Goal: Information Seeking & Learning: Learn about a topic

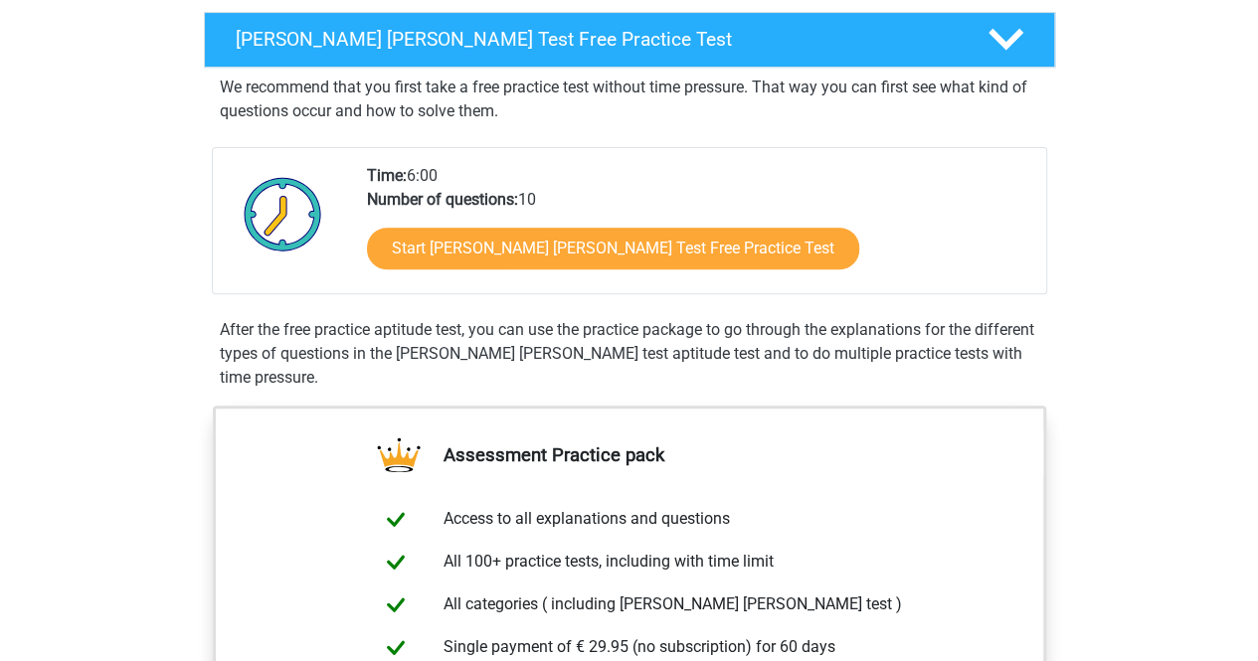
scroll to position [314, 0]
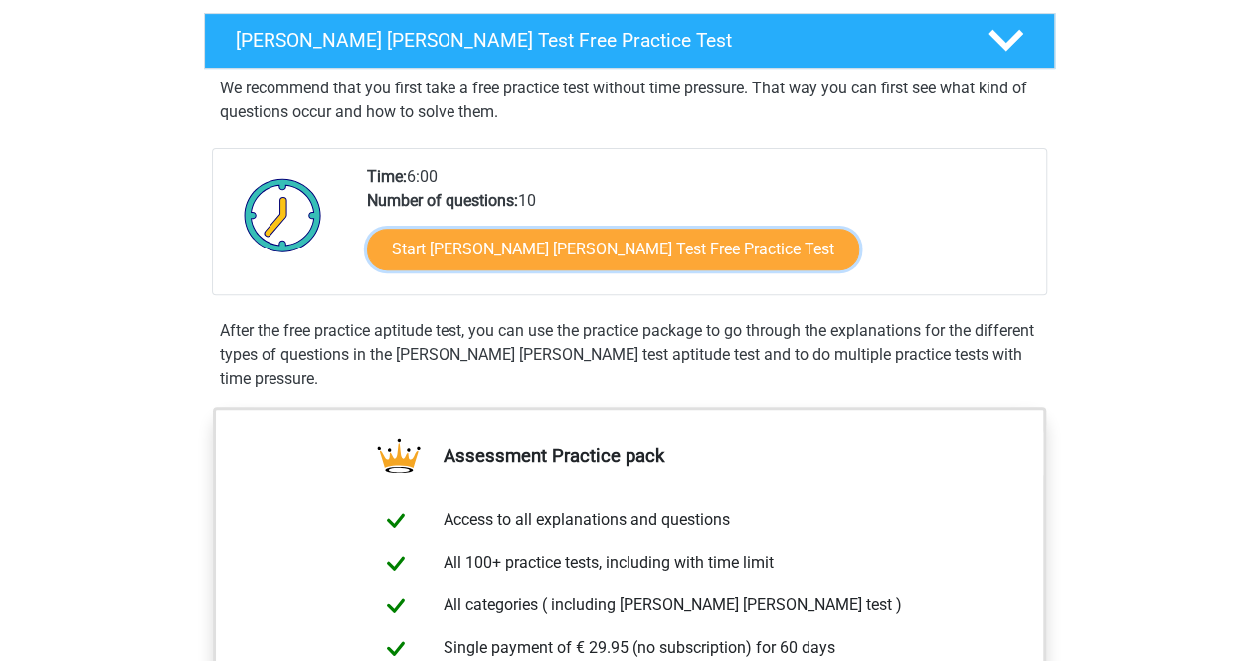
click at [688, 257] on link "Start Watson Glaser Test Free Practice Test" at bounding box center [613, 250] width 492 height 42
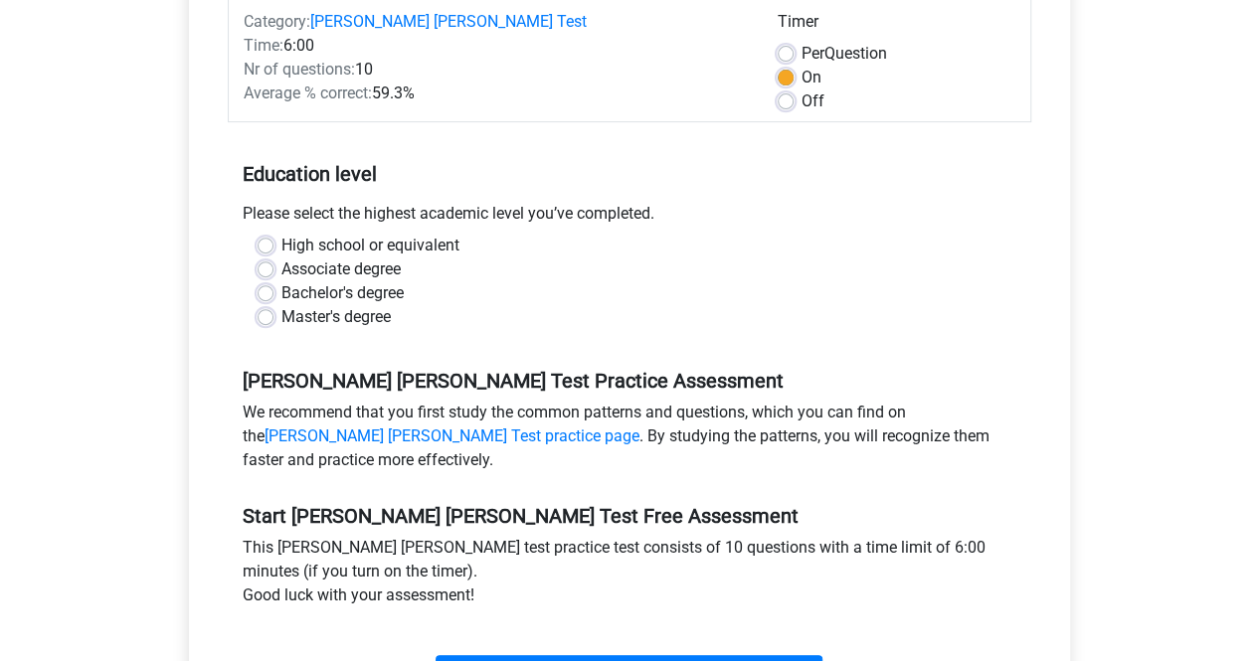
scroll to position [290, 0]
click at [281, 280] on label "Bachelor's degree" at bounding box center [342, 292] width 122 height 24
click at [267, 280] on input "Bachelor's degree" at bounding box center [266, 290] width 16 height 20
radio input "true"
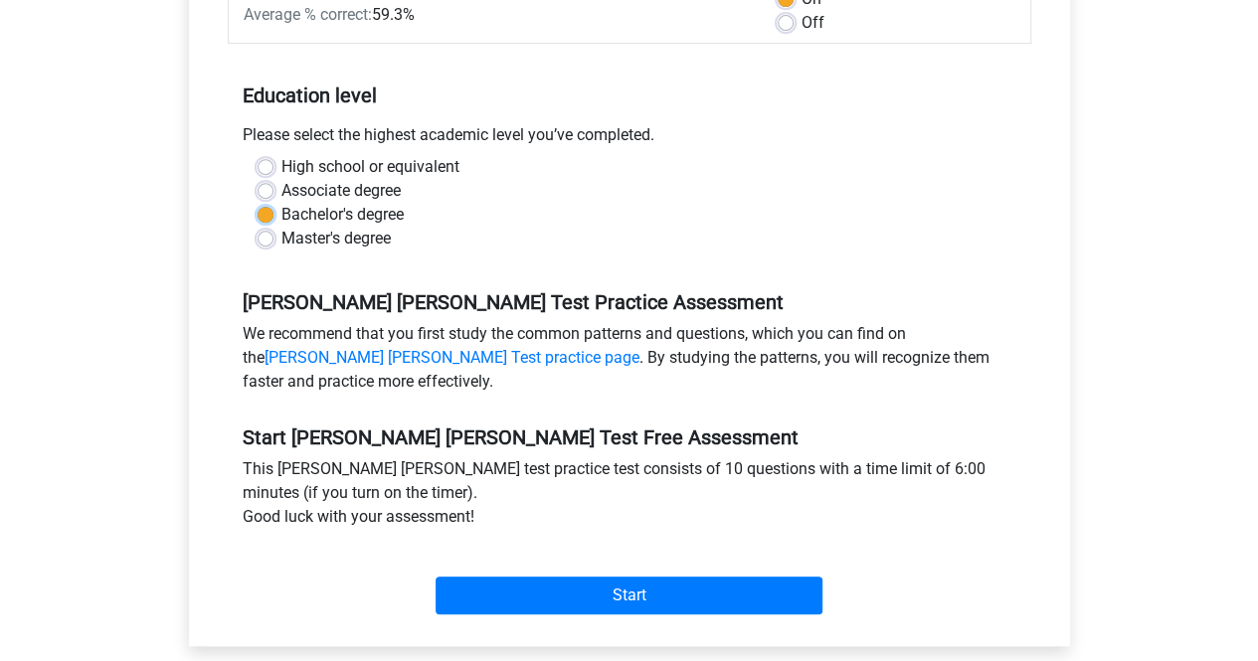
scroll to position [374, 0]
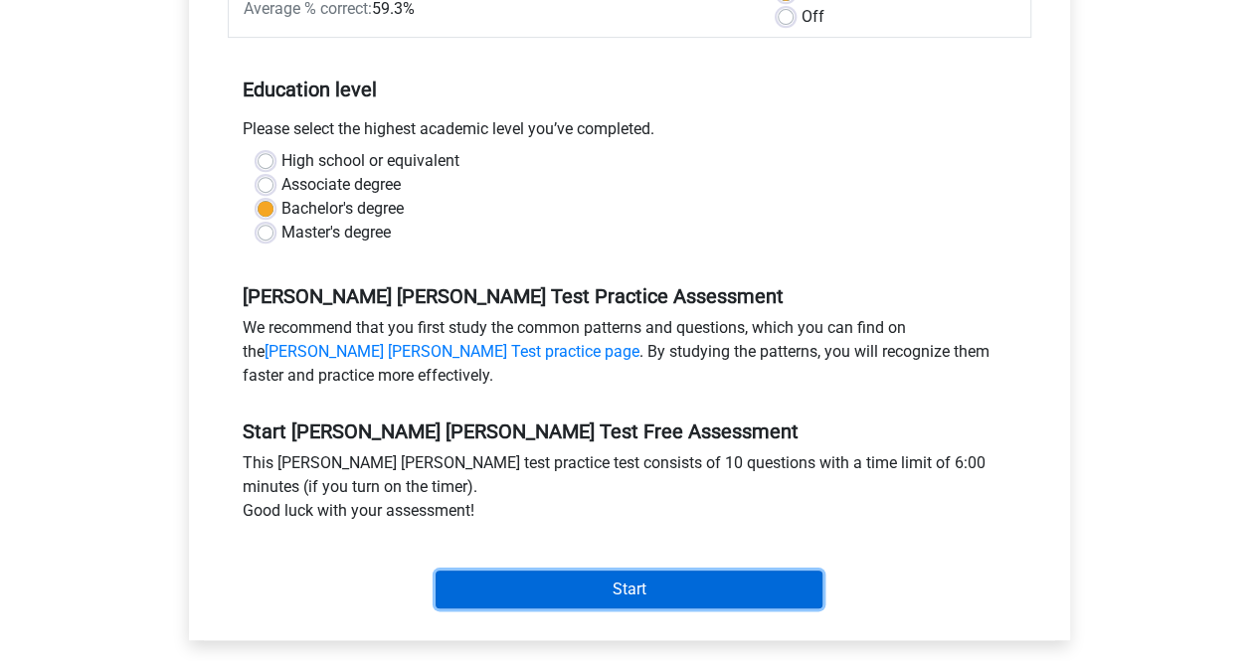
click at [621, 571] on input "Start" at bounding box center [629, 590] width 387 height 38
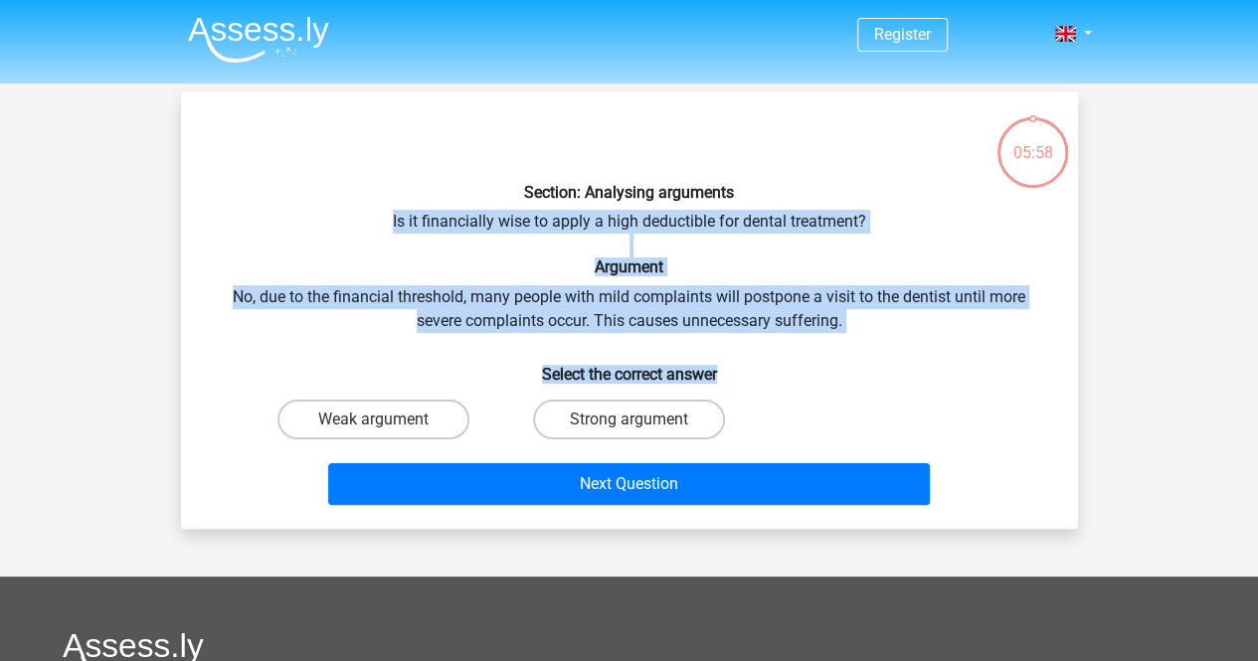
drag, startPoint x: 392, startPoint y: 218, endPoint x: 759, endPoint y: 355, distance: 391.8
click at [759, 355] on div "Section: Analysing arguments Is it financially wise to apply a high deductible …" at bounding box center [629, 310] width 881 height 406
copy div "Is it financially wise to apply a high deductible for dental treatment? Argumen…"
click at [377, 420] on input "Weak argument" at bounding box center [379, 426] width 13 height 13
radio input "true"
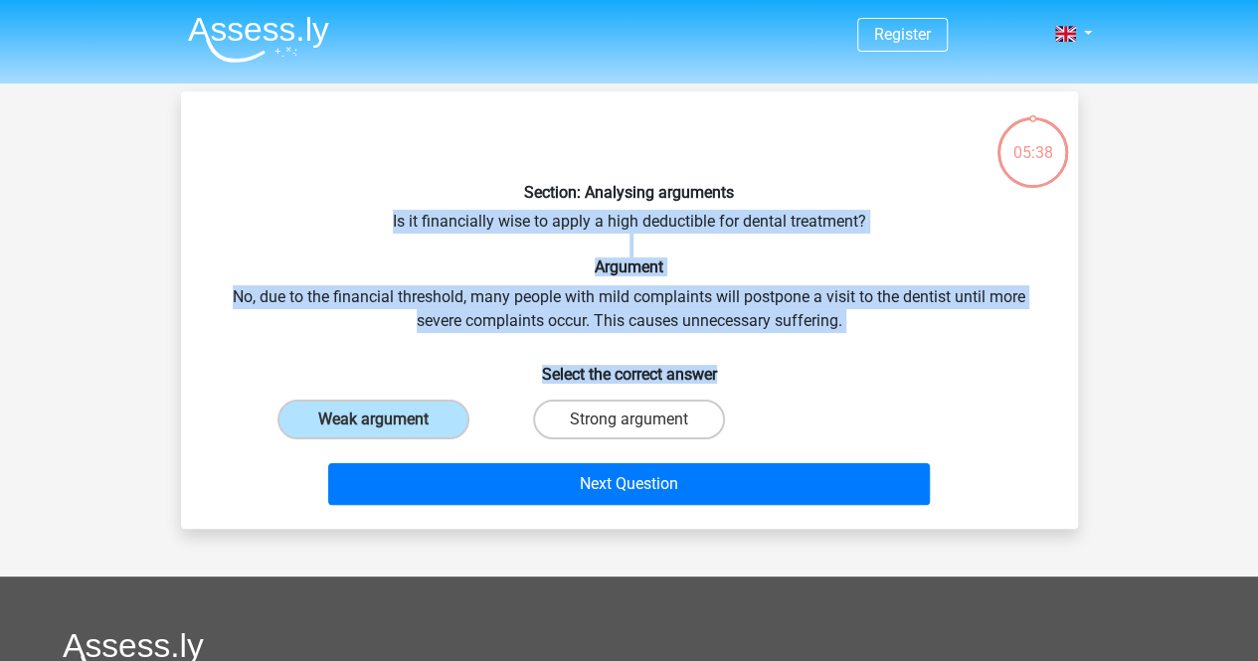
click at [951, 336] on div "Section: Analysing arguments Is it financially wise to apply a high deductible …" at bounding box center [629, 310] width 881 height 406
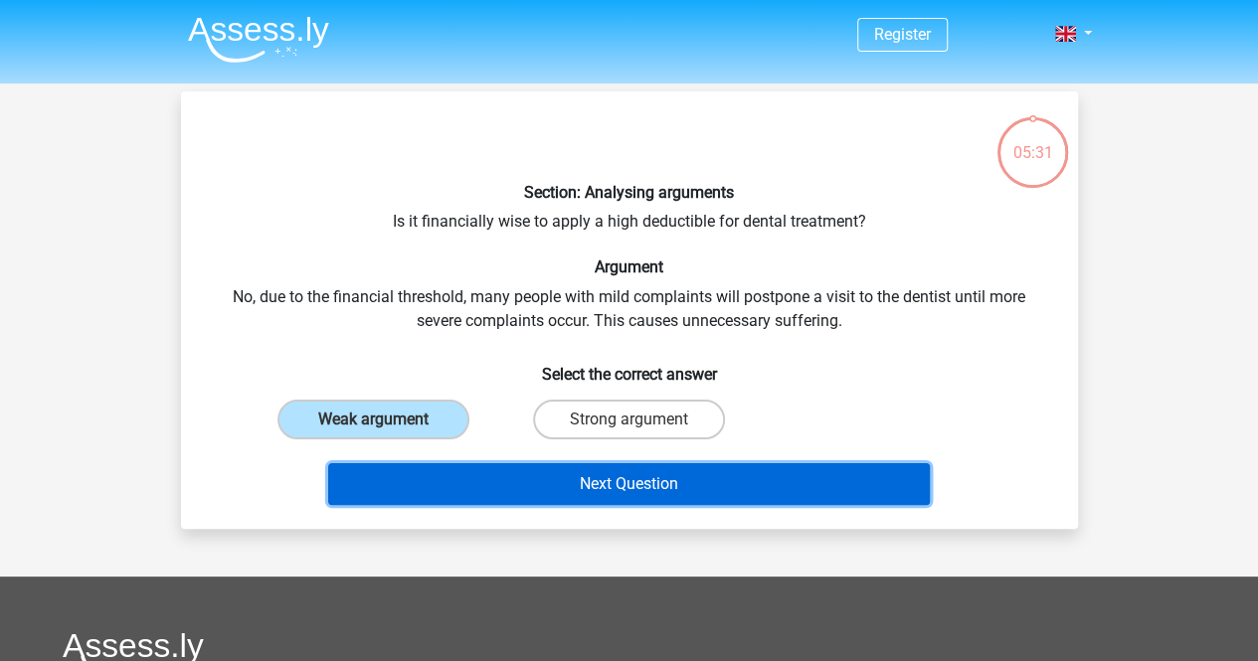
click at [860, 468] on button "Next Question" at bounding box center [629, 484] width 602 height 42
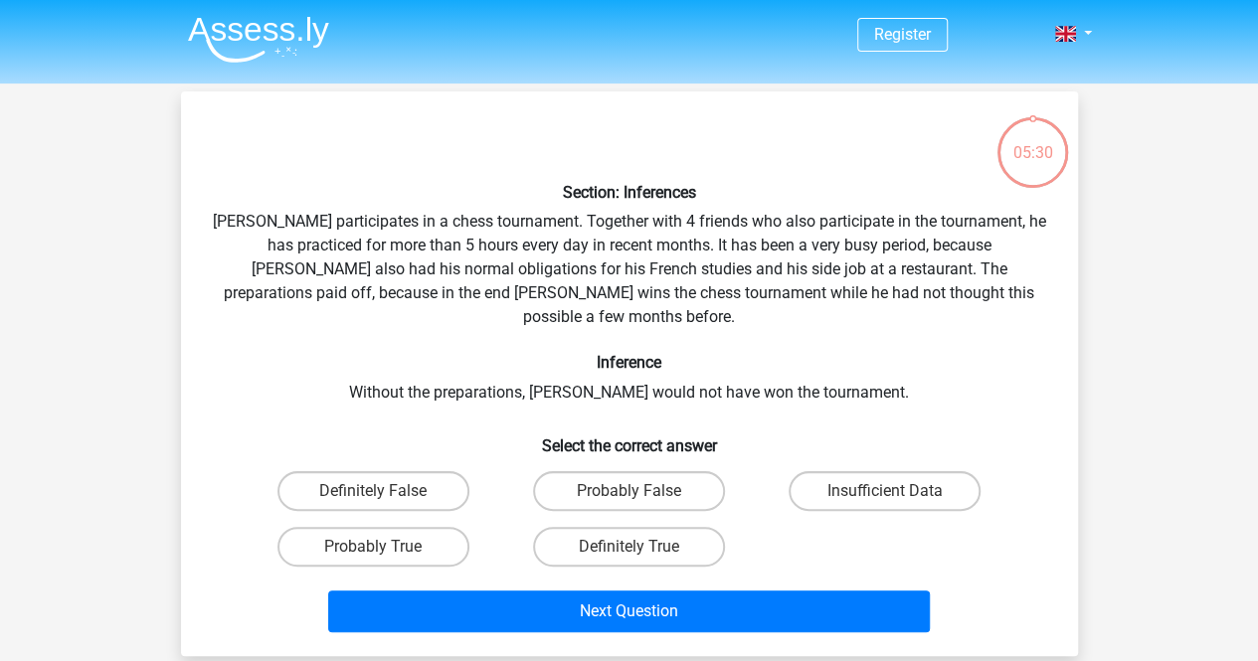
scroll to position [91, 0]
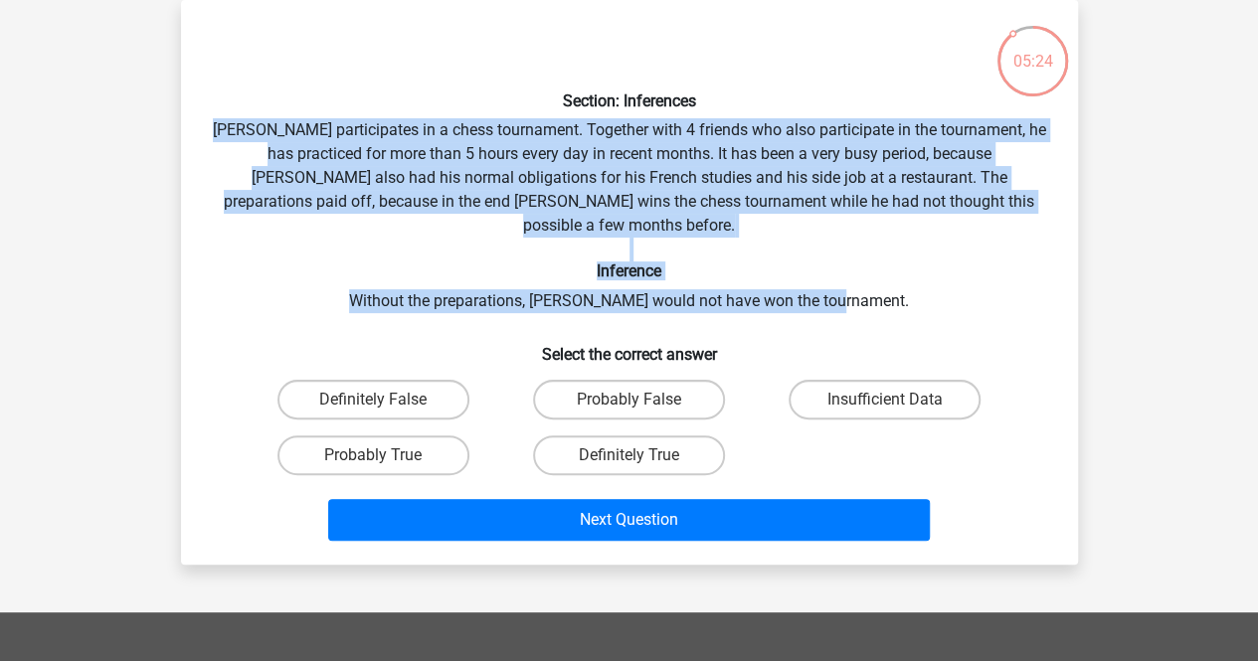
drag, startPoint x: 270, startPoint y: 136, endPoint x: 890, endPoint y: 267, distance: 634.1
click at [890, 267] on div "Section: Inferences Pablo participates in a chess tournament. Together with 4 f…" at bounding box center [629, 282] width 881 height 533
click at [407, 436] on label "Probably True" at bounding box center [373, 456] width 192 height 40
click at [386, 455] on input "Probably True" at bounding box center [379, 461] width 13 height 13
radio input "true"
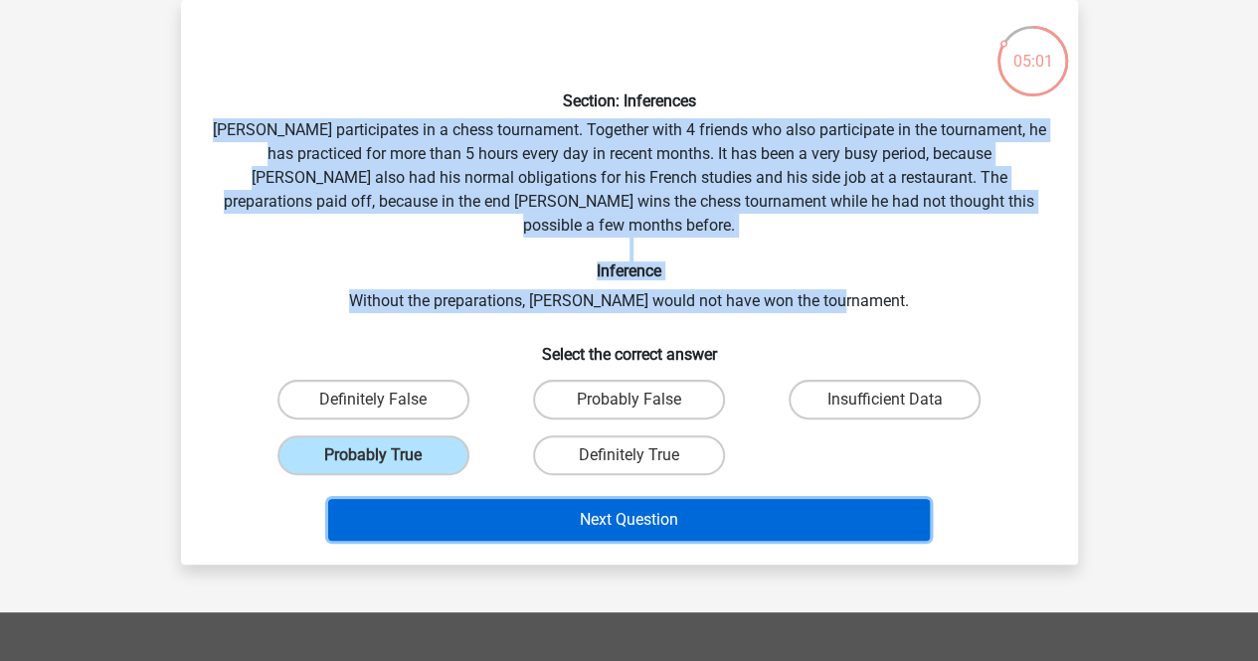
click at [678, 499] on button "Next Question" at bounding box center [629, 520] width 602 height 42
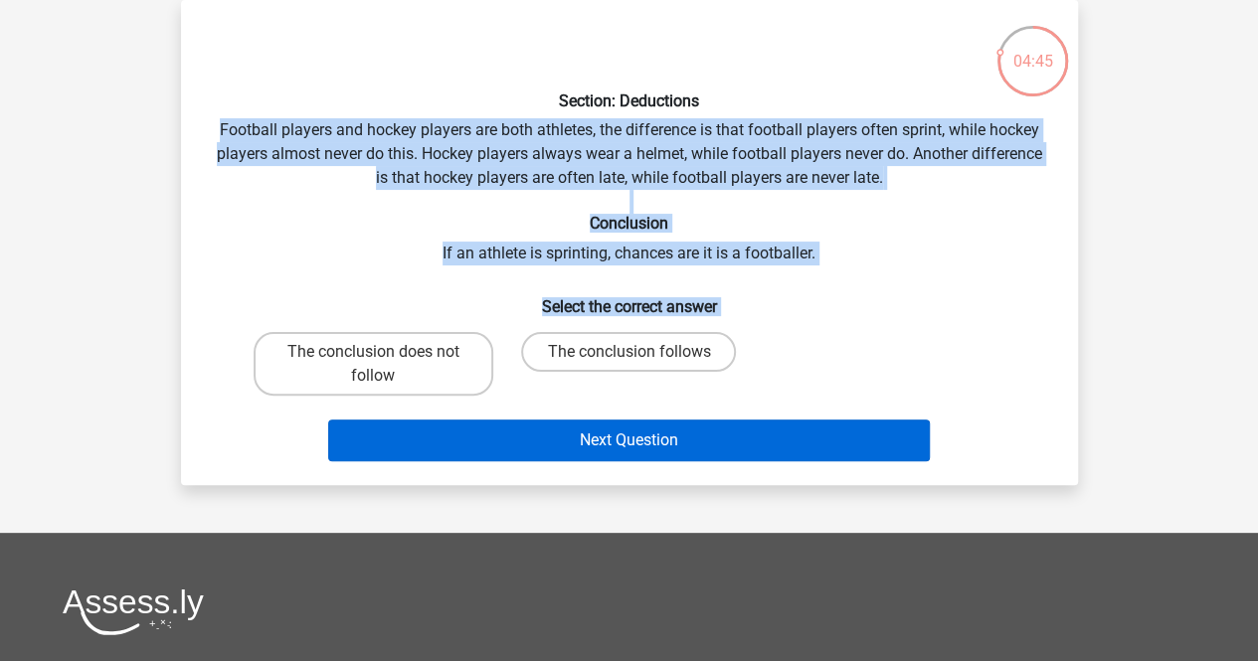
drag, startPoint x: 241, startPoint y: 136, endPoint x: 790, endPoint y: 427, distance: 621.0
click at [790, 427] on div "Section: Deductions Football players and hockey players are both athletes, the …" at bounding box center [629, 242] width 881 height 453
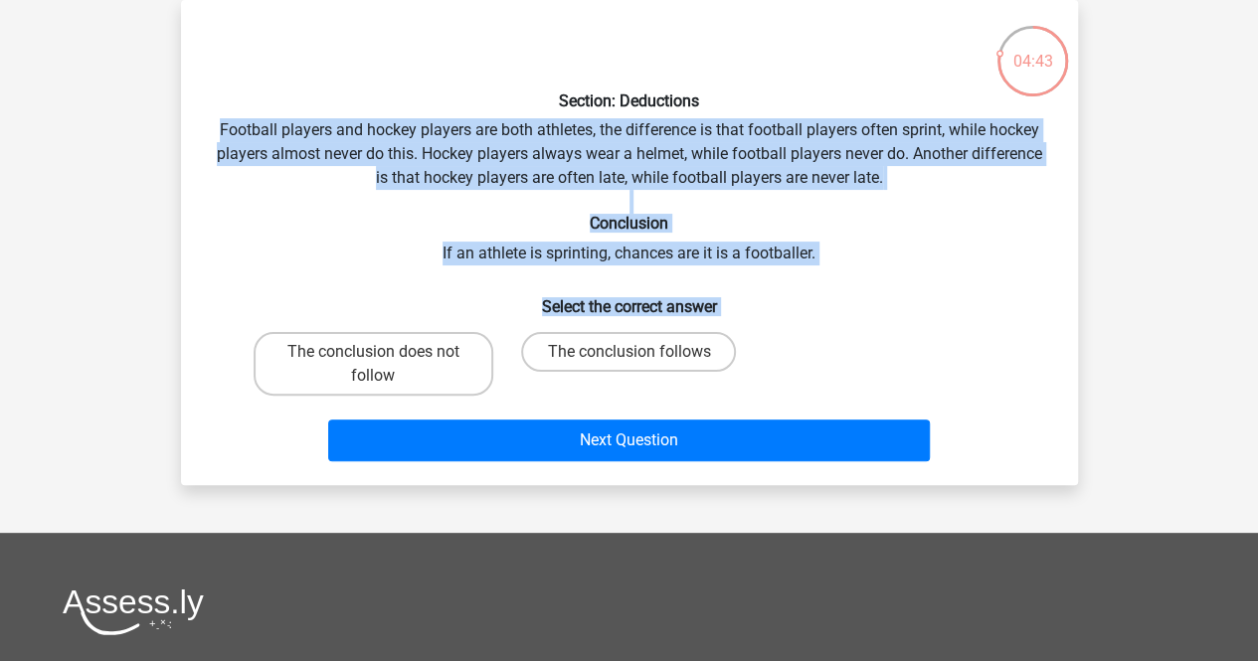
copy div "Football players and hockey players are both athletes, the difference is that f…"
click at [642, 344] on label "The conclusion follows" at bounding box center [628, 352] width 215 height 40
click at [641, 352] on input "The conclusion follows" at bounding box center [635, 358] width 13 height 13
radio input "true"
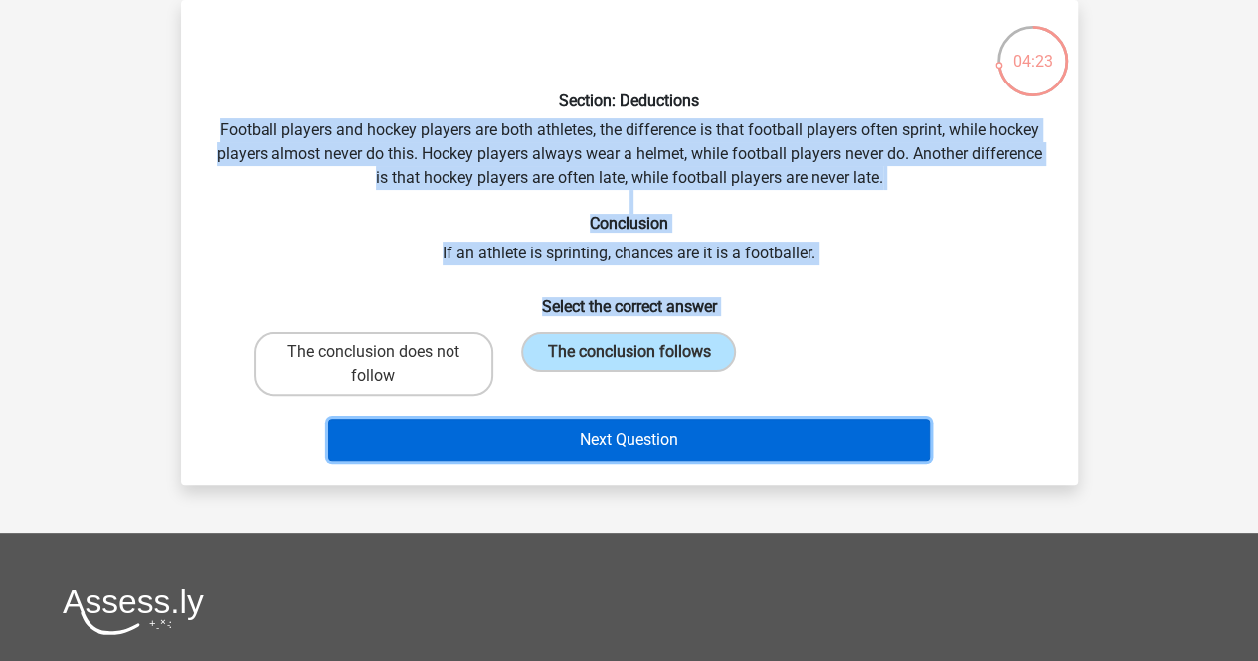
click at [727, 429] on button "Next Question" at bounding box center [629, 441] width 602 height 42
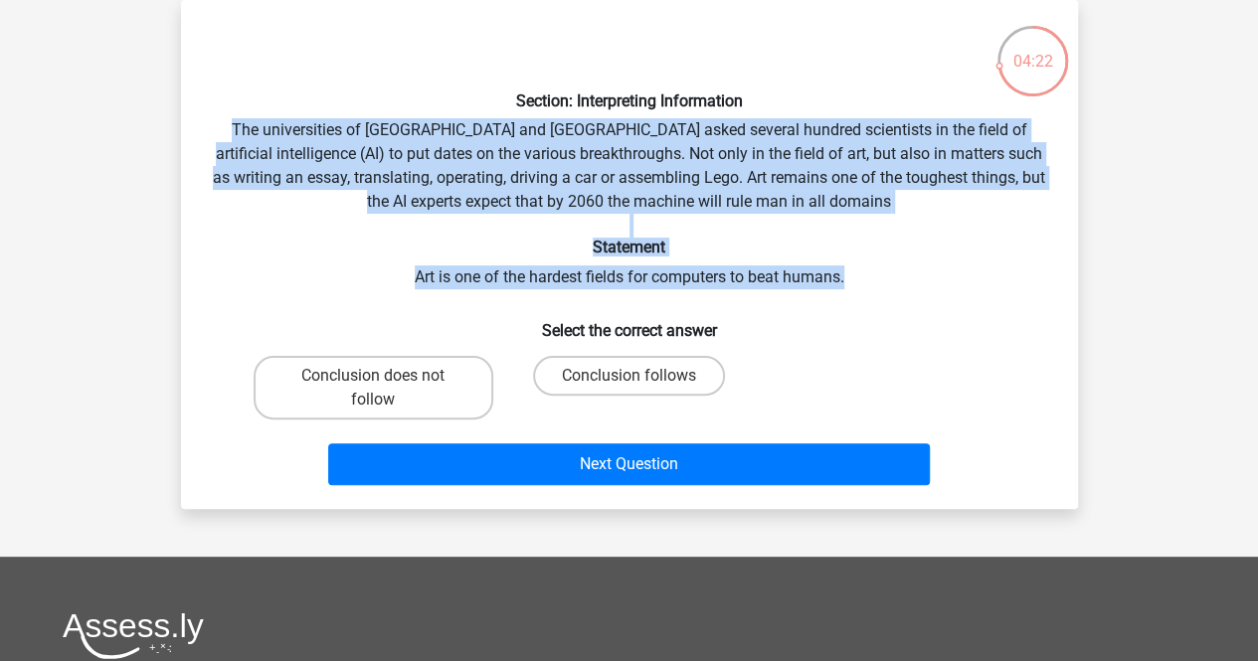
drag, startPoint x: 222, startPoint y: 126, endPoint x: 862, endPoint y: 283, distance: 659.5
click at [862, 283] on div "Section: Interpreting Information The universities of Oxford and Yale asked sev…" at bounding box center [629, 254] width 881 height 477
copy div "The universities of Oxford and Yale asked several hundred scientists in the fie…"
click at [629, 373] on label "Conclusion follows" at bounding box center [629, 376] width 192 height 40
click at [629, 376] on input "Conclusion follows" at bounding box center [635, 382] width 13 height 13
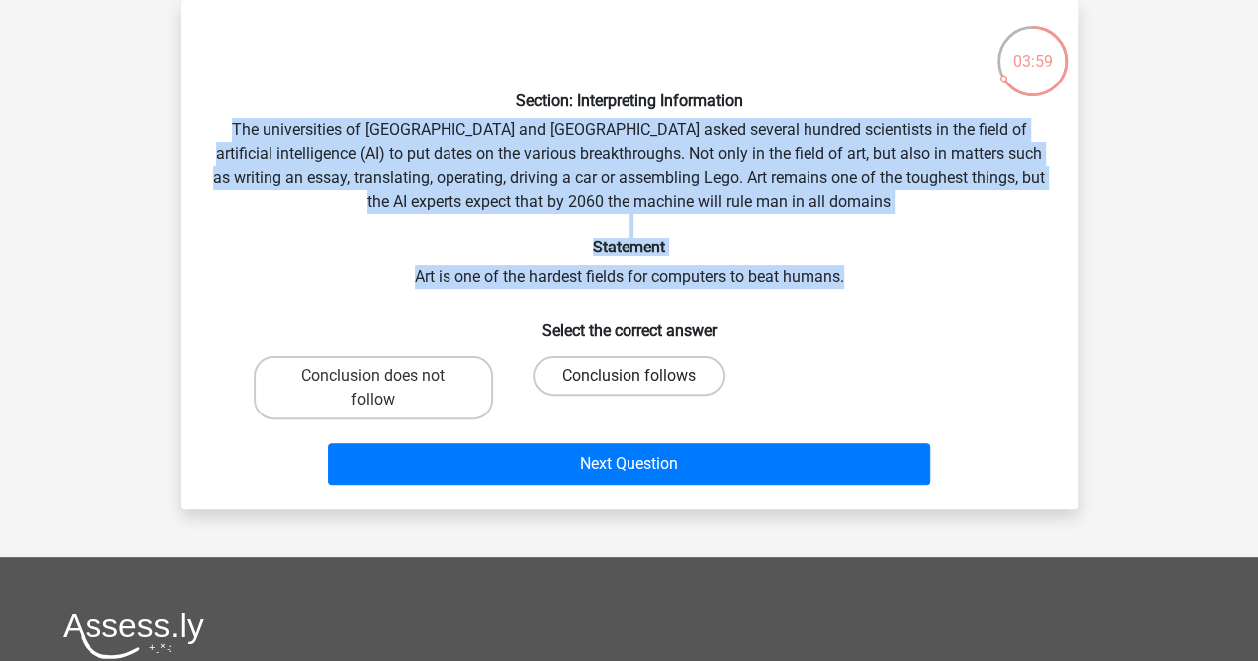
radio input "true"
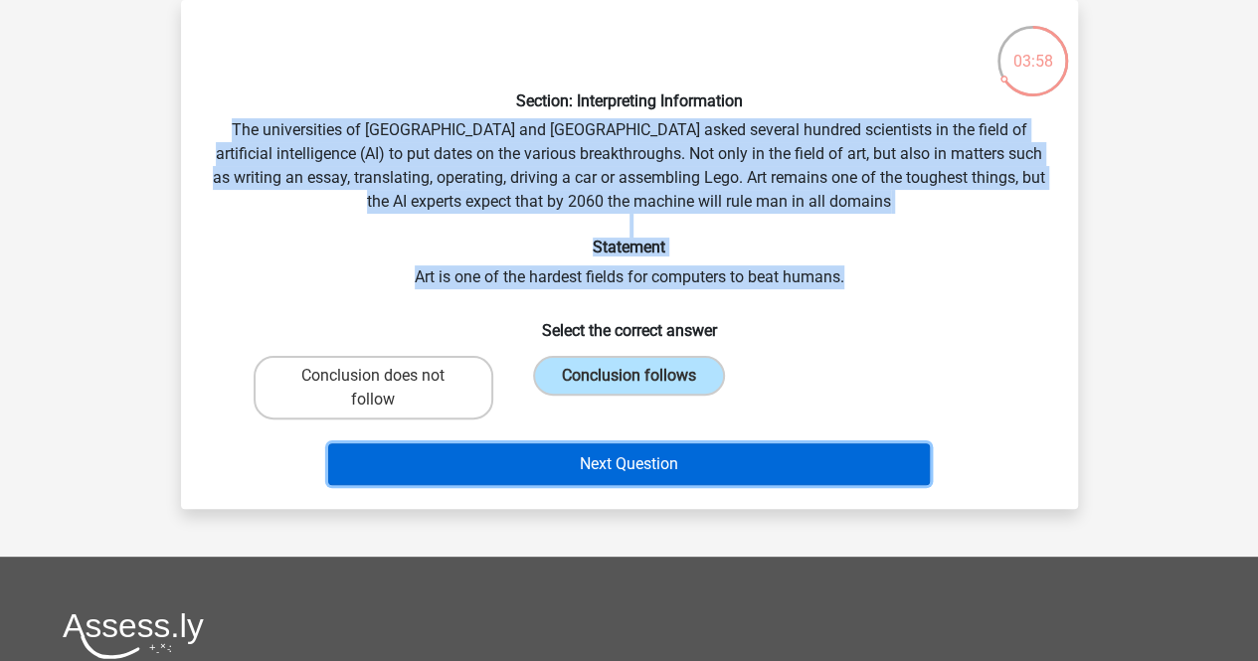
click at [661, 474] on button "Next Question" at bounding box center [629, 465] width 602 height 42
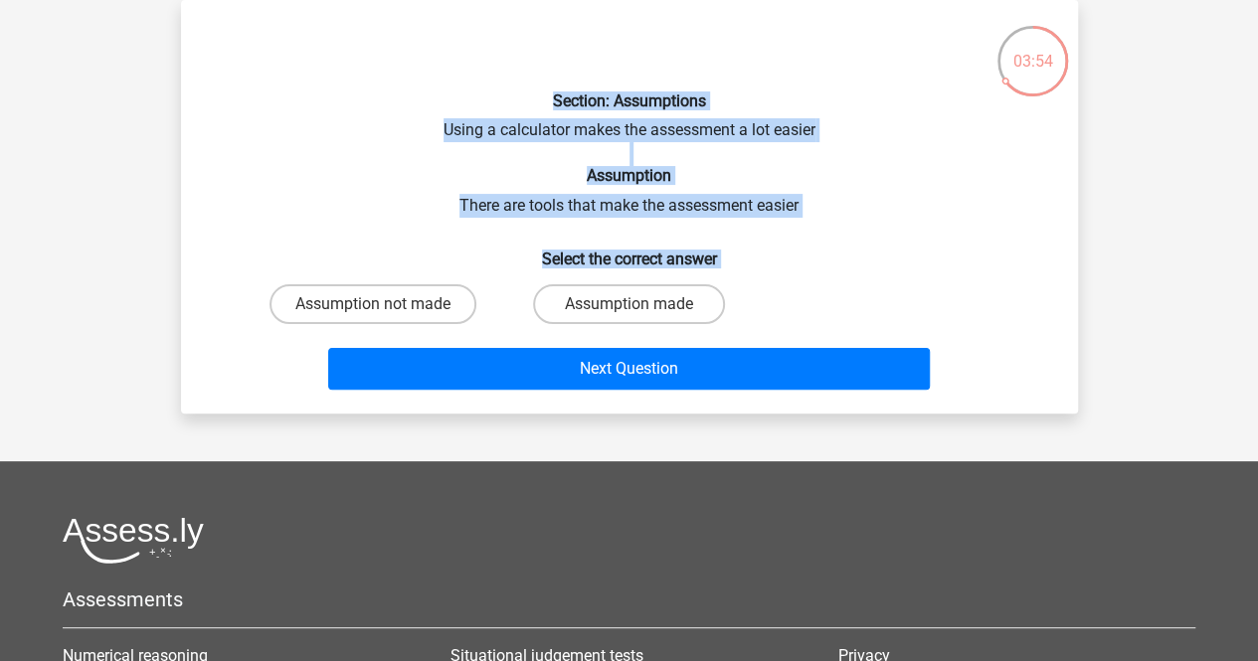
drag, startPoint x: 857, startPoint y: 293, endPoint x: 883, endPoint y: 318, distance: 35.9
click at [883, 318] on div "Section: Assumptions Using a calculator makes the assessment a lot easier Assum…" at bounding box center [629, 207] width 881 height 382
copy div "Section: Assumptions Using a calculator makes the assessment a lot easier Assum…"
click at [629, 311] on input "Assumption made" at bounding box center [635, 310] width 13 height 13
radio input "true"
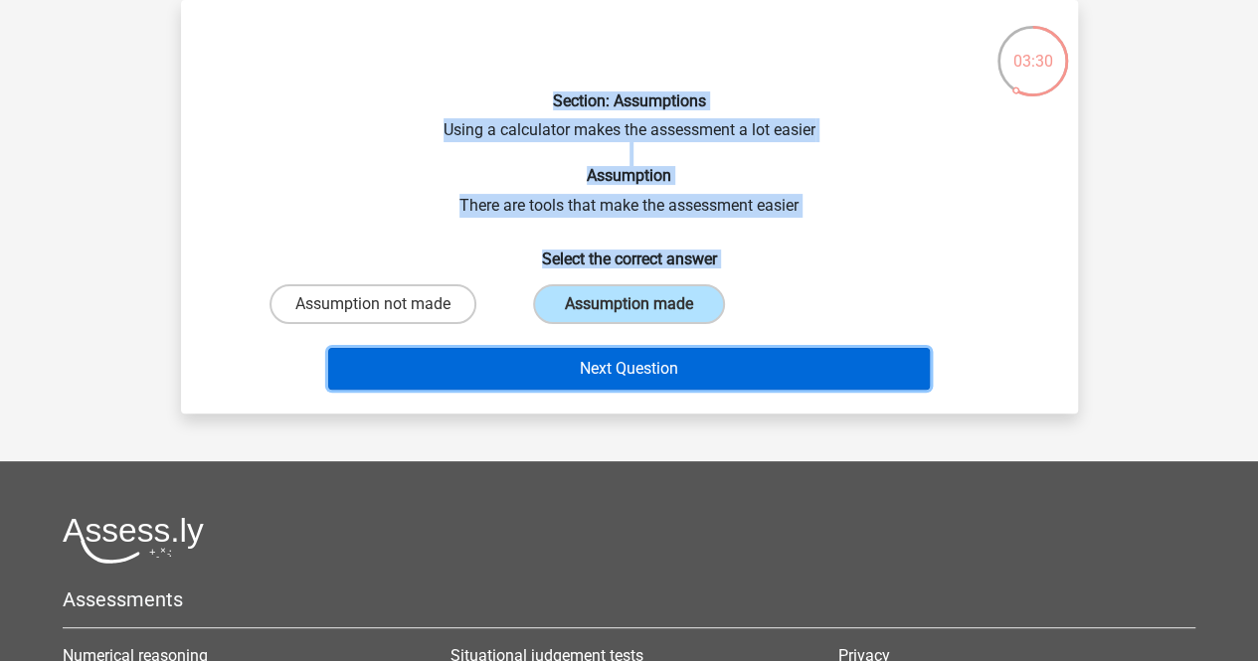
click at [658, 363] on button "Next Question" at bounding box center [629, 369] width 602 height 42
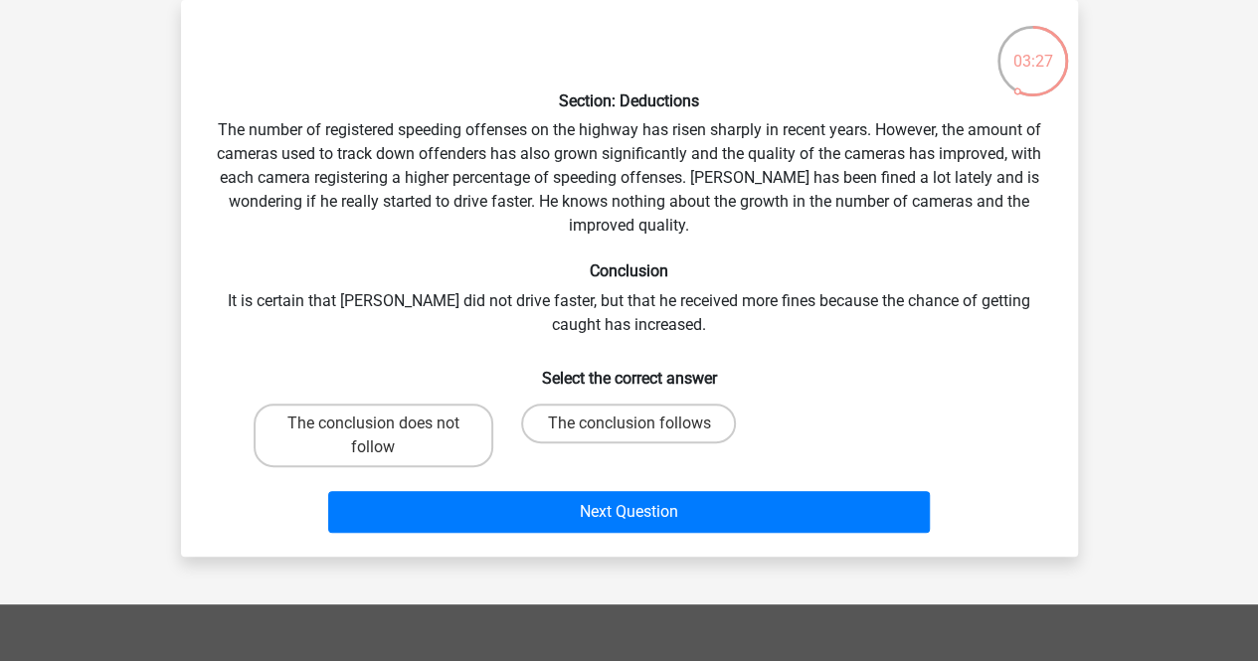
click at [199, 120] on div "Section: Deductions The number of registered speeding offenses on the highway h…" at bounding box center [629, 278] width 881 height 525
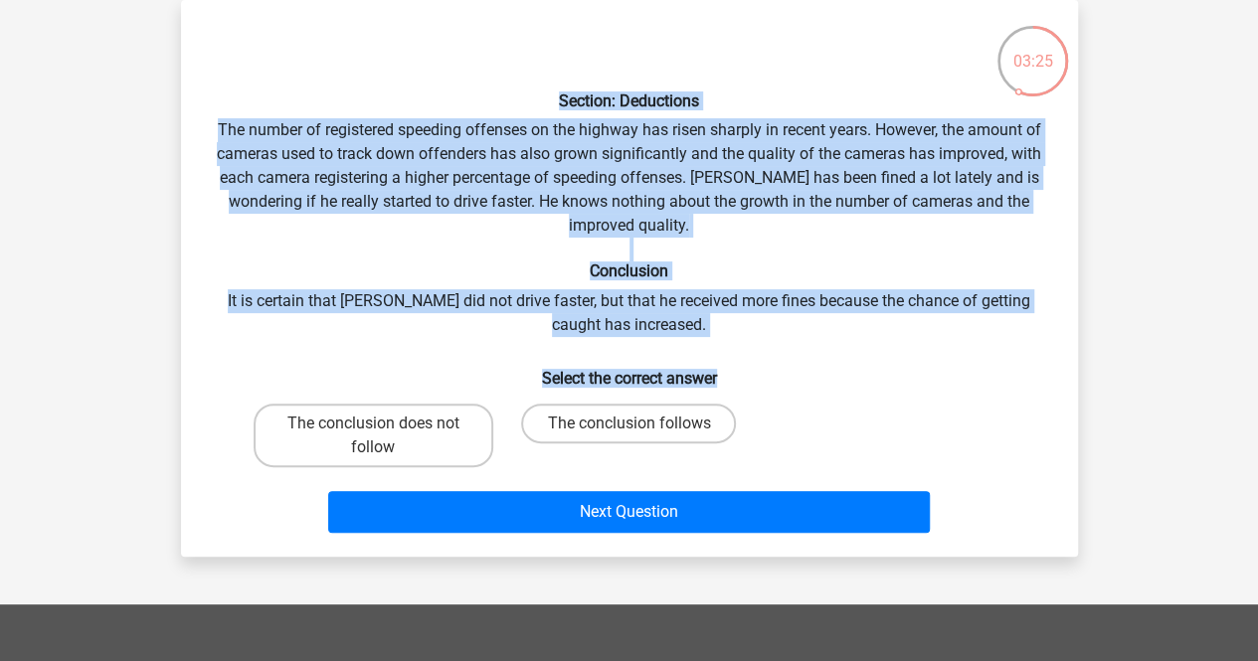
drag, startPoint x: 559, startPoint y: 97, endPoint x: 880, endPoint y: 339, distance: 402.0
click at [880, 339] on div "Section: Deductions The number of registered speeding offenses on the highway h…" at bounding box center [629, 278] width 881 height 525
copy div "Section: Deductions The number of registered speeding offenses on the highway h…"
click at [386, 440] on label "The conclusion does not follow" at bounding box center [374, 436] width 240 height 64
click at [386, 437] on input "The conclusion does not follow" at bounding box center [379, 430] width 13 height 13
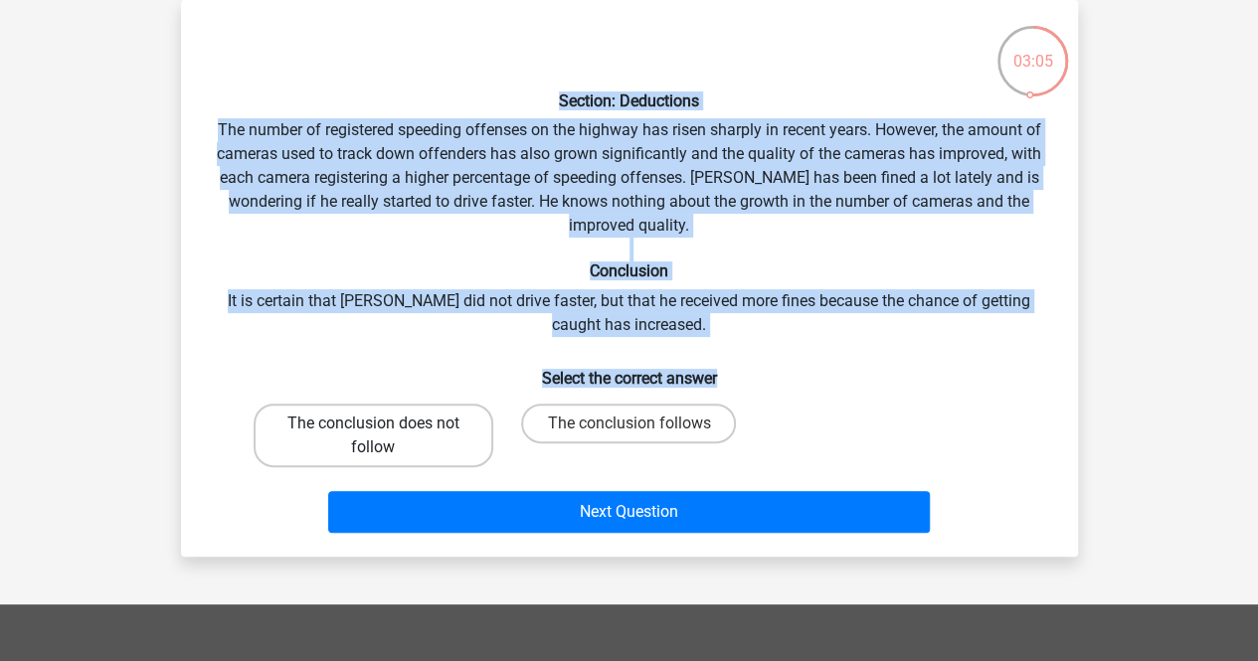
radio input "true"
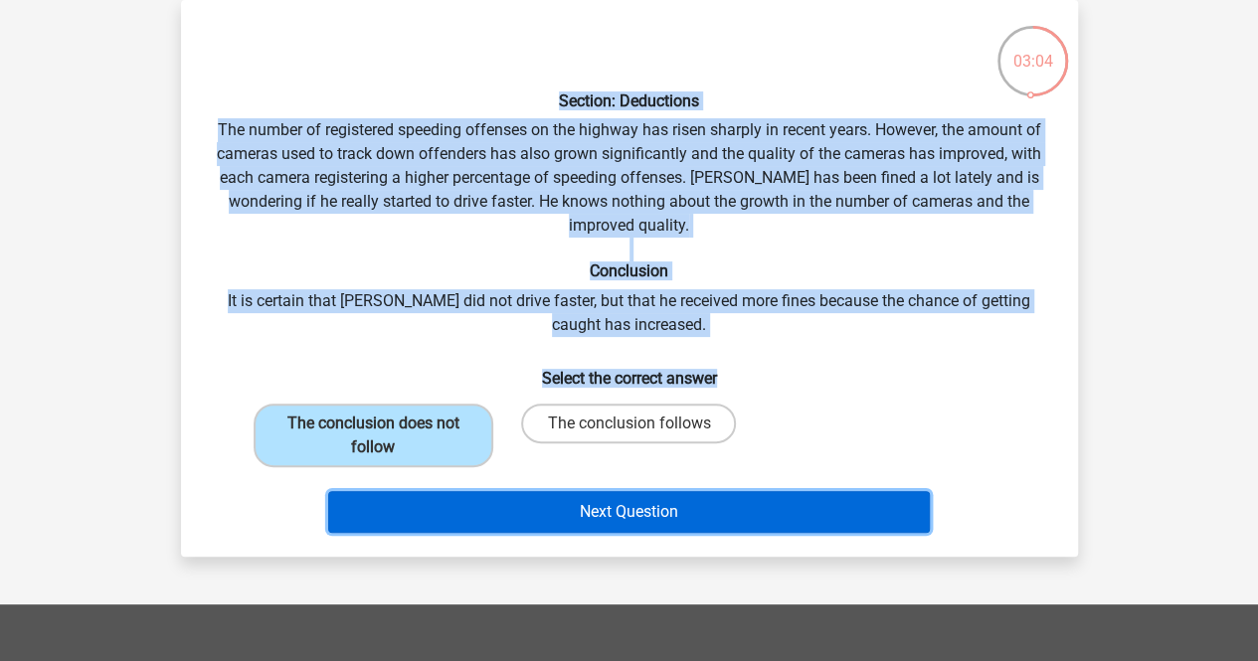
click at [658, 524] on button "Next Question" at bounding box center [629, 512] width 602 height 42
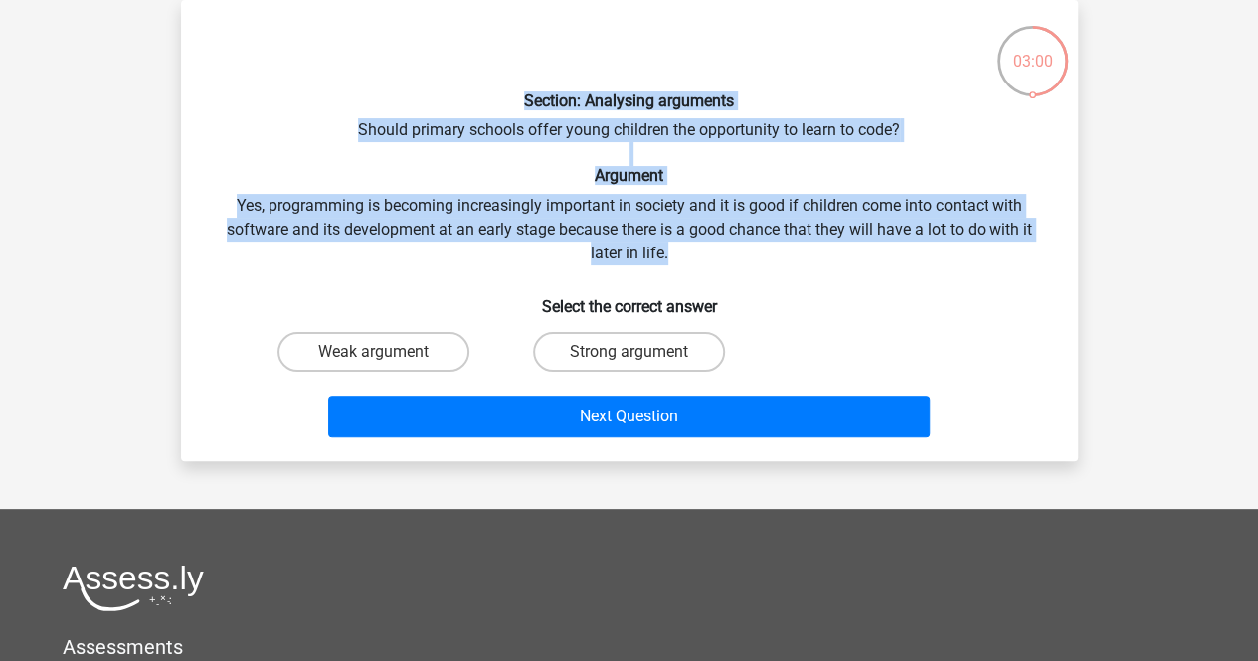
drag, startPoint x: 515, startPoint y: 99, endPoint x: 802, endPoint y: 254, distance: 325.3
click at [802, 254] on div "Section: Analysing arguments Should primary schools offer young children the op…" at bounding box center [629, 231] width 881 height 430
copy div "Section: Analysing arguments Should primary schools offer young children the op…"
click at [675, 345] on label "Strong argument" at bounding box center [629, 352] width 192 height 40
click at [641, 352] on input "Strong argument" at bounding box center [635, 358] width 13 height 13
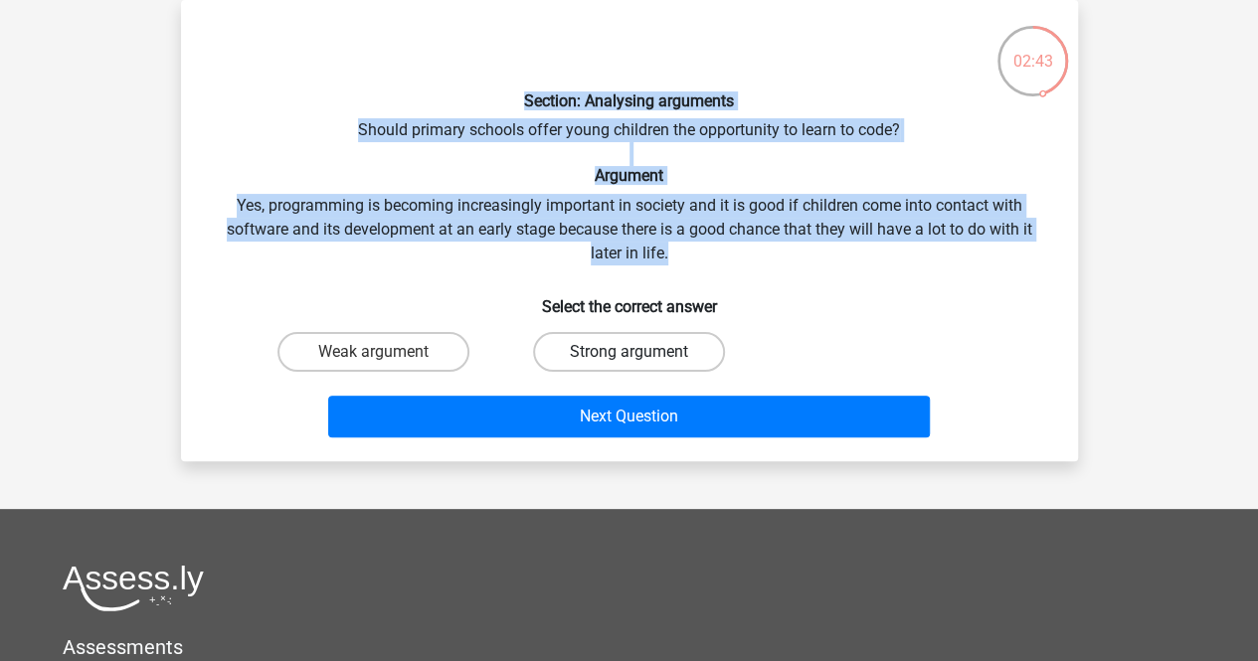
radio input "true"
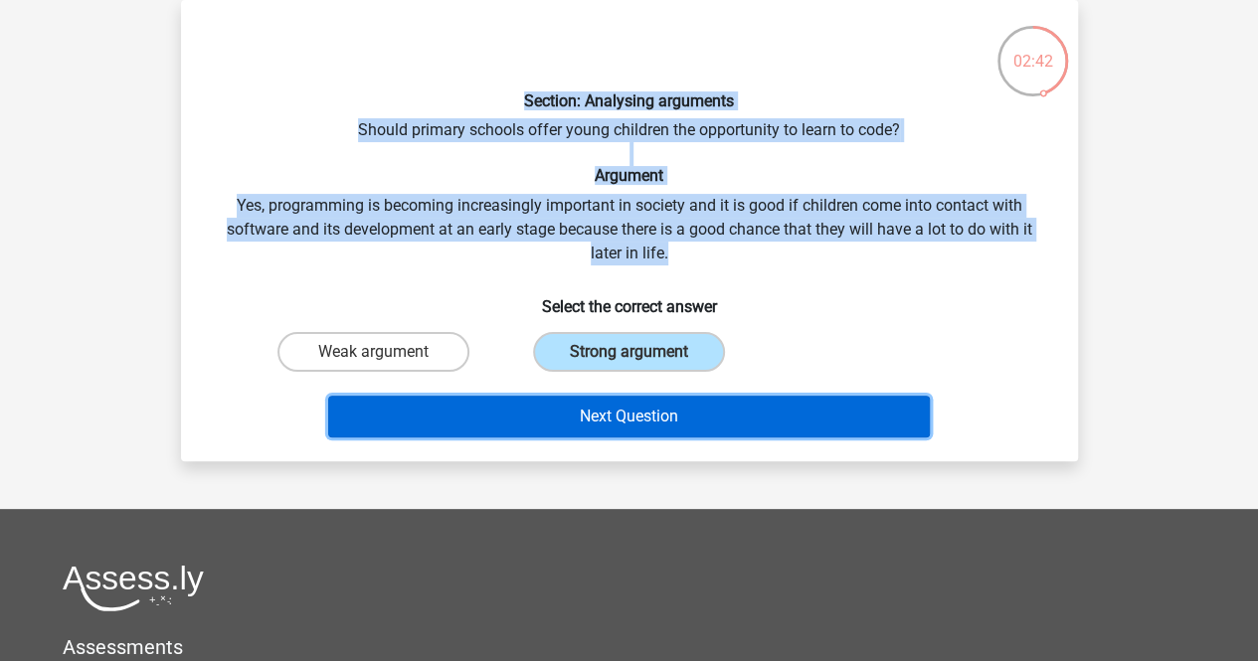
click at [793, 421] on button "Next Question" at bounding box center [629, 417] width 602 height 42
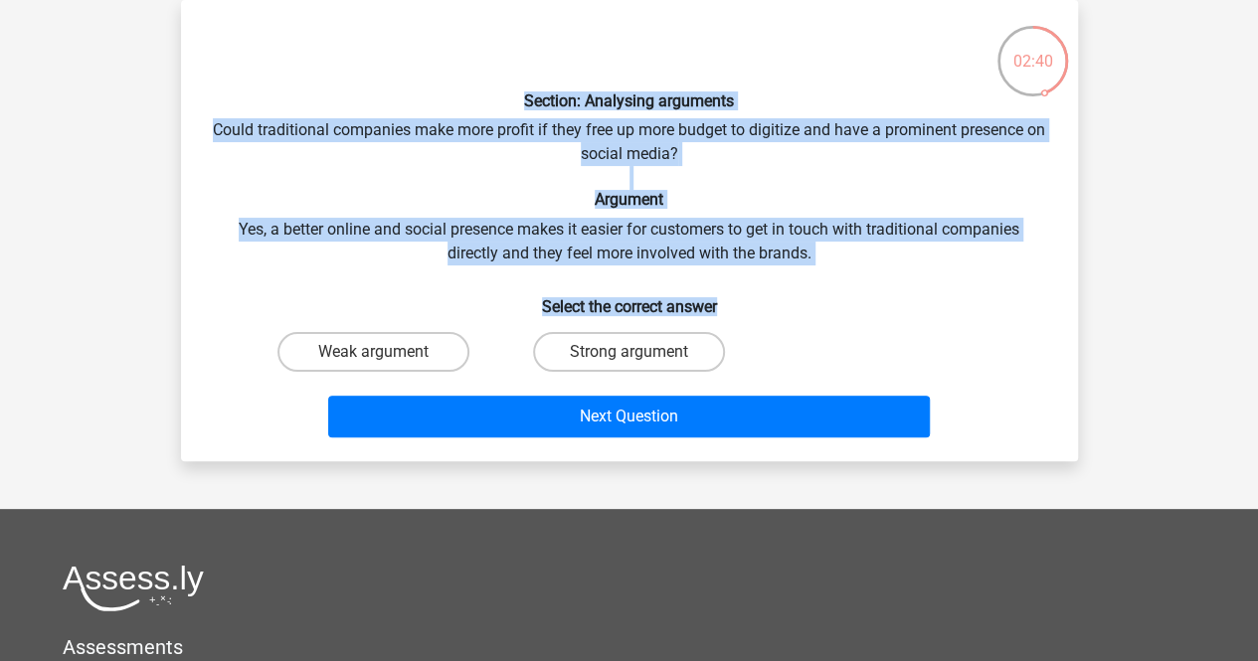
drag, startPoint x: 523, startPoint y: 92, endPoint x: 828, endPoint y: 269, distance: 352.4
click at [828, 269] on div "Section: Analysing arguments Could traditional companies make more profit if th…" at bounding box center [629, 231] width 881 height 430
copy div "Section: Analysing arguments Could traditional companies make more profit if th…"
click at [612, 358] on label "Strong argument" at bounding box center [629, 352] width 192 height 40
click at [629, 358] on input "Strong argument" at bounding box center [635, 358] width 13 height 13
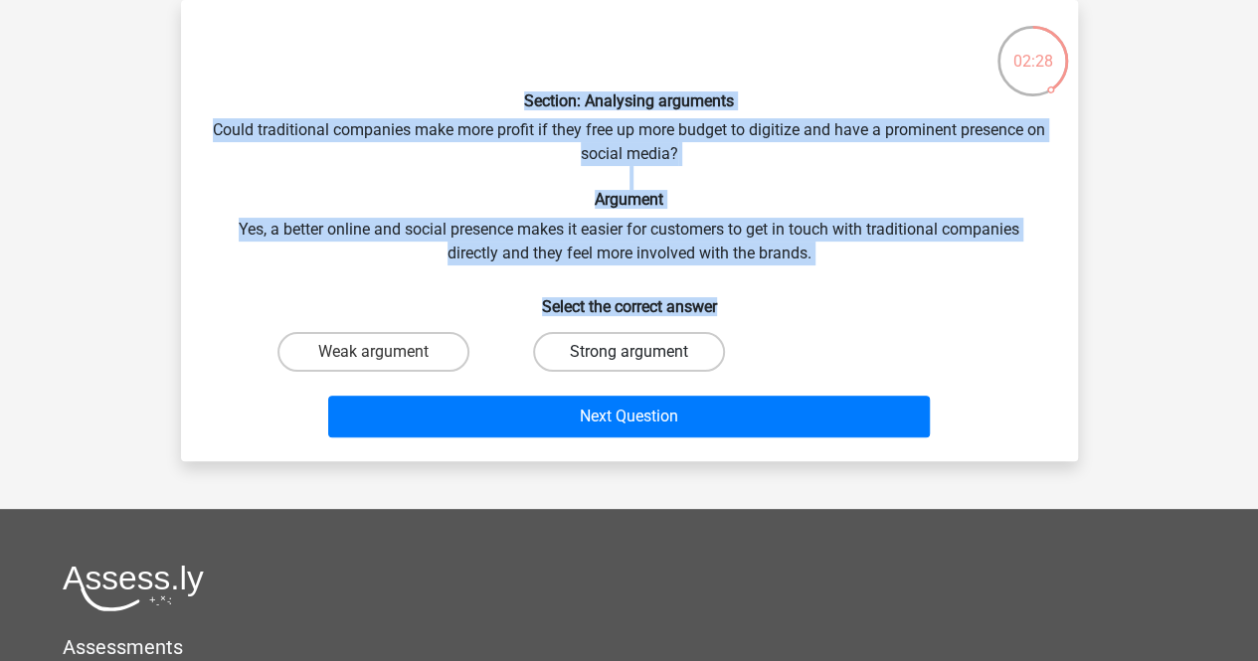
radio input "true"
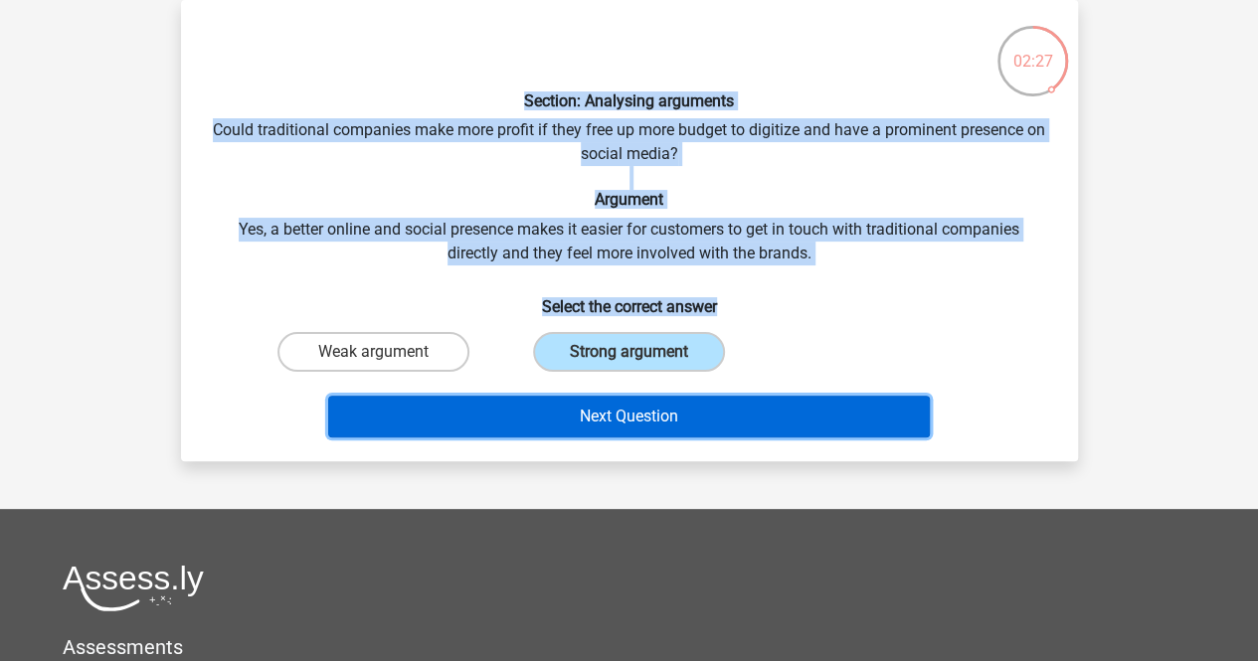
click at [632, 416] on button "Next Question" at bounding box center [629, 417] width 602 height 42
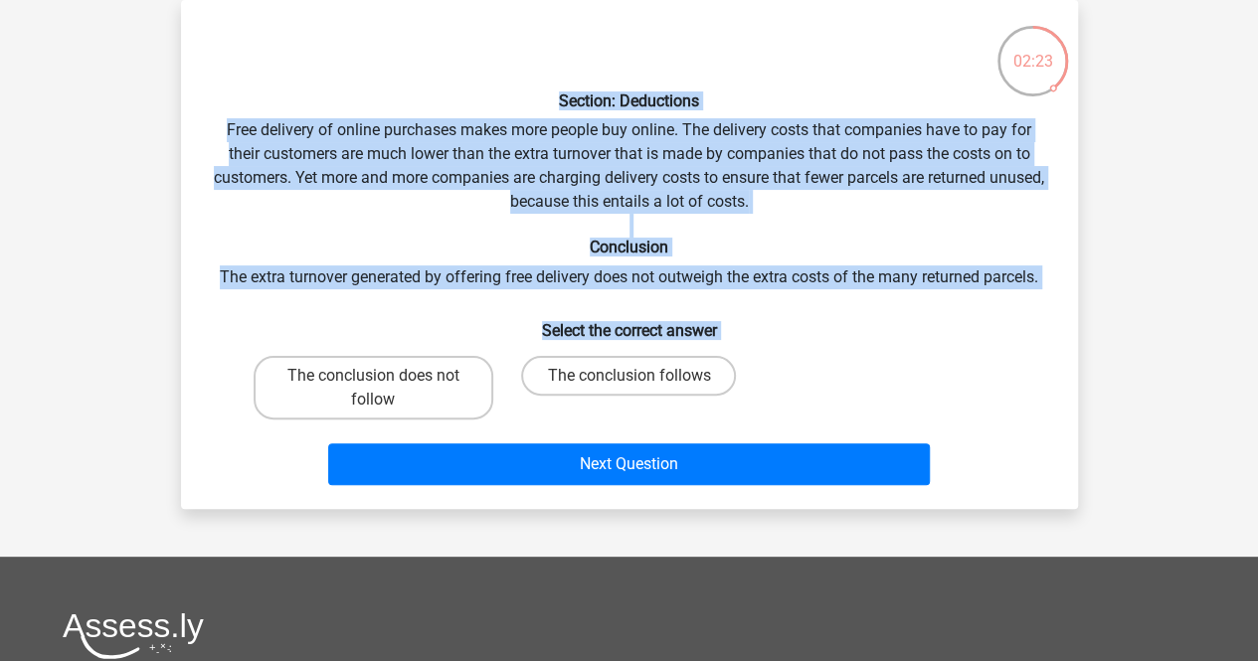
drag, startPoint x: 551, startPoint y: 90, endPoint x: 740, endPoint y: 389, distance: 353.2
click at [740, 389] on div "Section: Deductions Free delivery of online purchases makes more people buy onl…" at bounding box center [629, 254] width 881 height 477
copy div "Section: Deductions Free delivery of online purchases makes more people buy onl…"
click at [388, 398] on label "The conclusion does not follow" at bounding box center [374, 388] width 240 height 64
click at [386, 389] on input "The conclusion does not follow" at bounding box center [379, 382] width 13 height 13
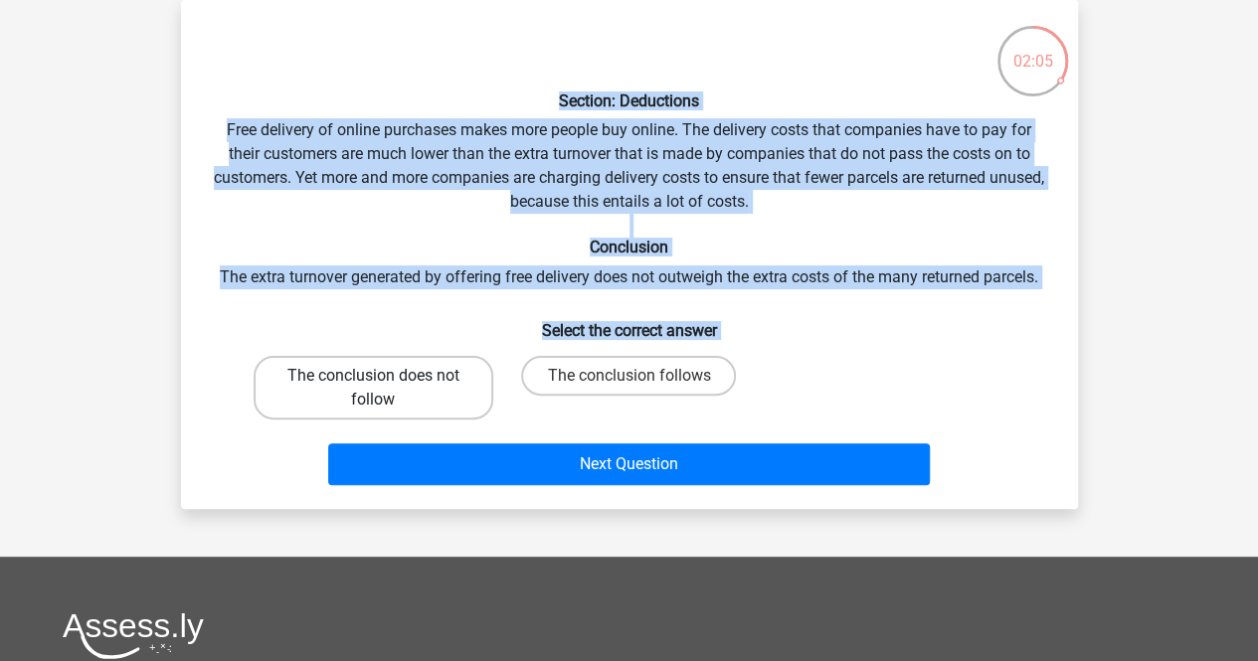
radio input "true"
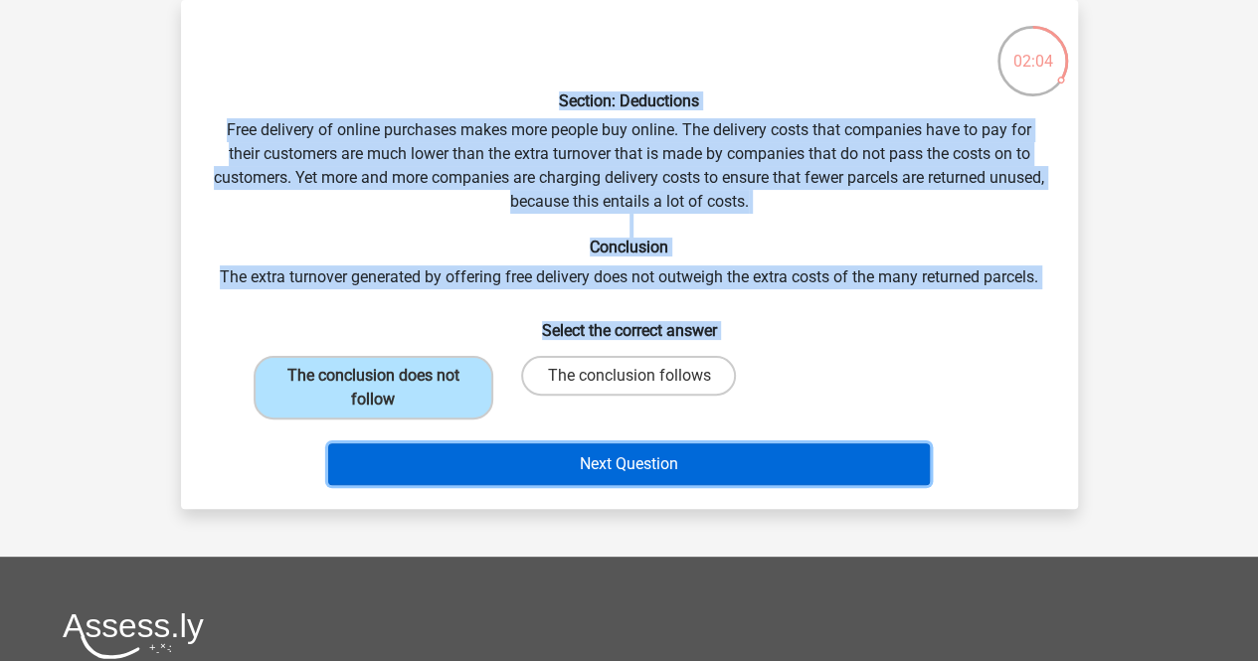
click at [708, 468] on button "Next Question" at bounding box center [629, 465] width 602 height 42
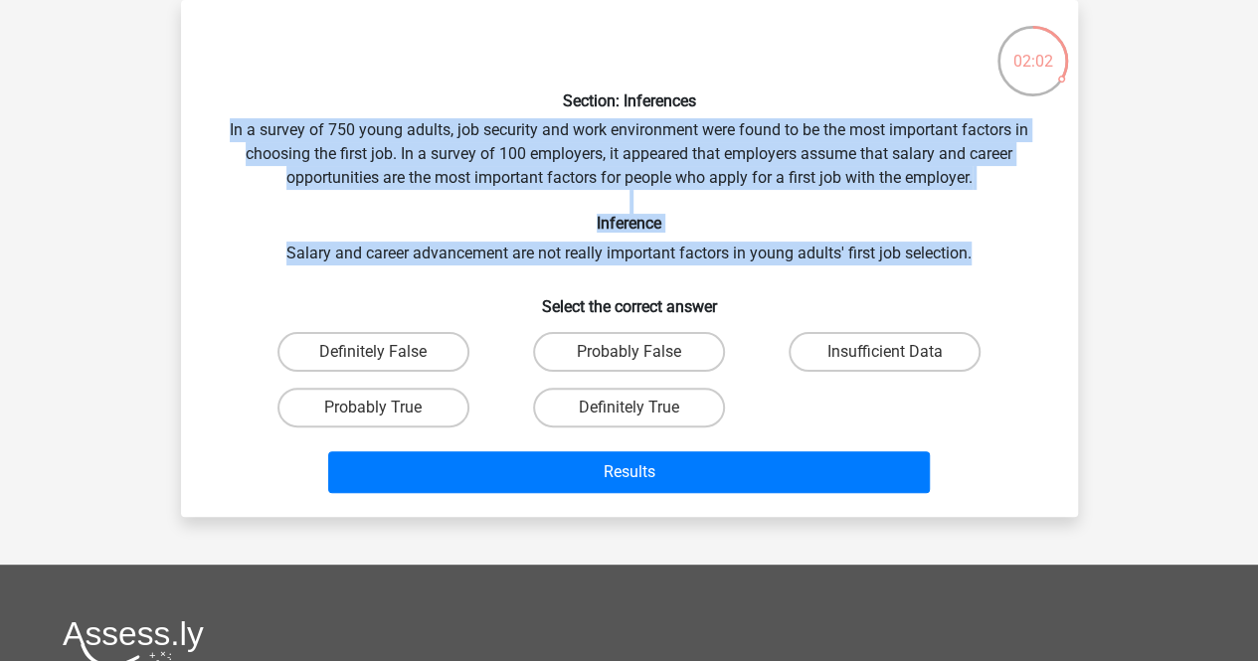
drag, startPoint x: 215, startPoint y: 118, endPoint x: 987, endPoint y: 251, distance: 783.0
click at [987, 251] on div "Section: Inferences In a survey of 750 young adults, job security and work envi…" at bounding box center [629, 258] width 881 height 485
copy div "In a survey of 750 young adults, job security and work environment were found t…"
click at [405, 358] on label "Definitely False" at bounding box center [373, 352] width 192 height 40
click at [386, 358] on input "Definitely False" at bounding box center [379, 358] width 13 height 13
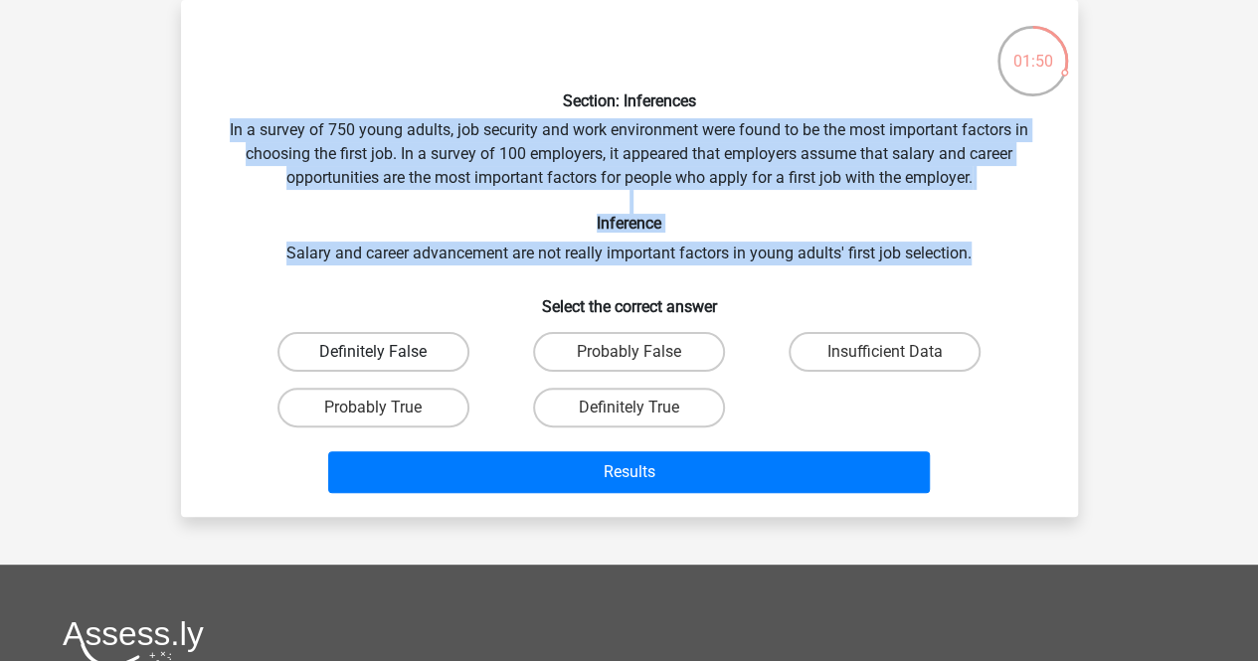
radio input "true"
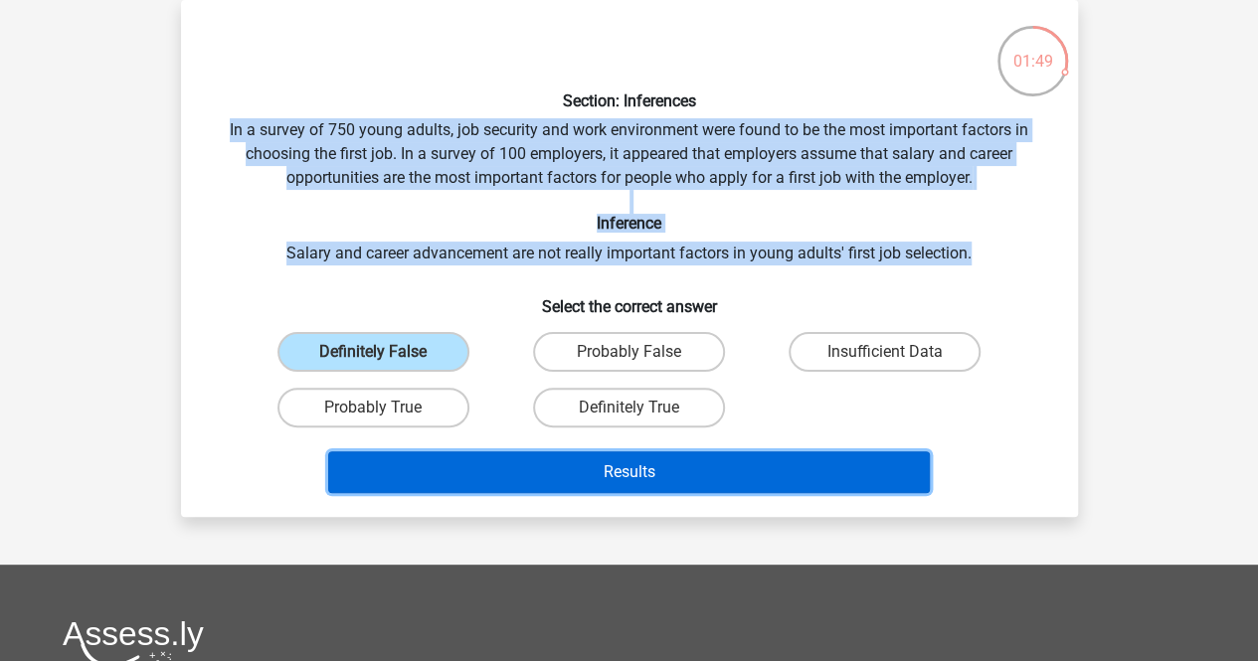
click at [685, 473] on button "Results" at bounding box center [629, 473] width 602 height 42
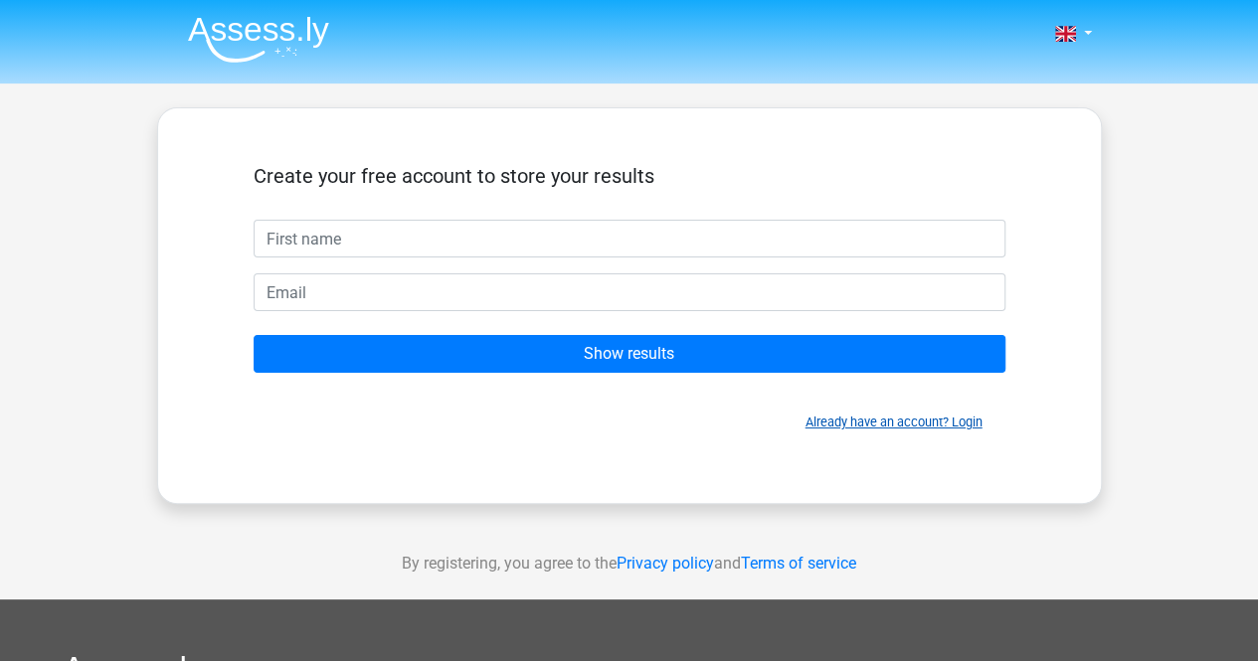
click at [933, 425] on link "Already have an account? Login" at bounding box center [894, 422] width 177 height 15
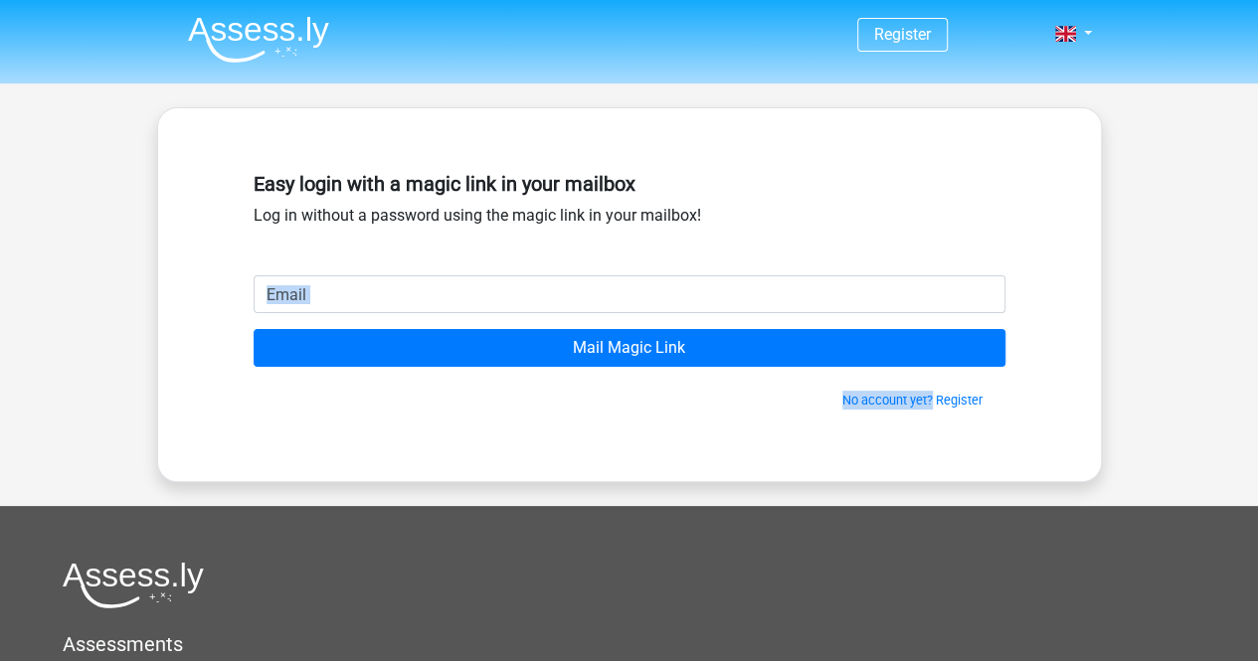
drag, startPoint x: 0, startPoint y: 0, endPoint x: 513, endPoint y: 298, distance: 593.6
click at [513, 298] on div "Easy login with a magic link in your mailbox Log in without a password using th…" at bounding box center [629, 294] width 847 height 277
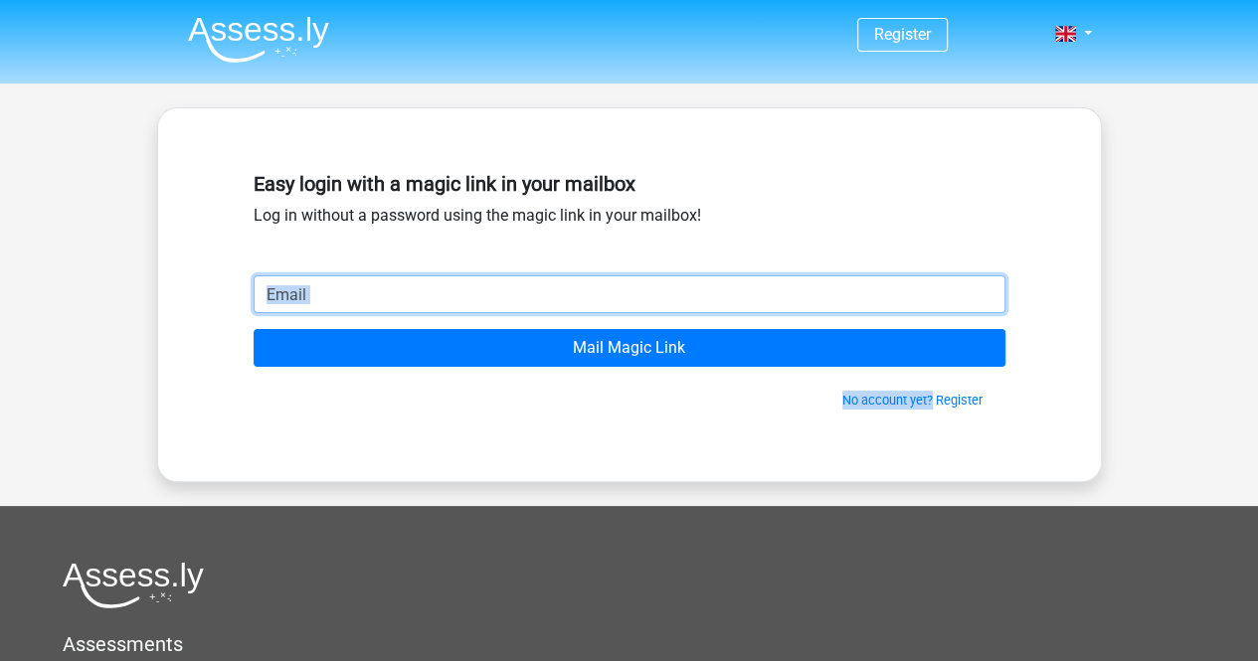
click at [513, 298] on input "email" at bounding box center [630, 294] width 752 height 38
type input "jmcmaster16@gmail.com"
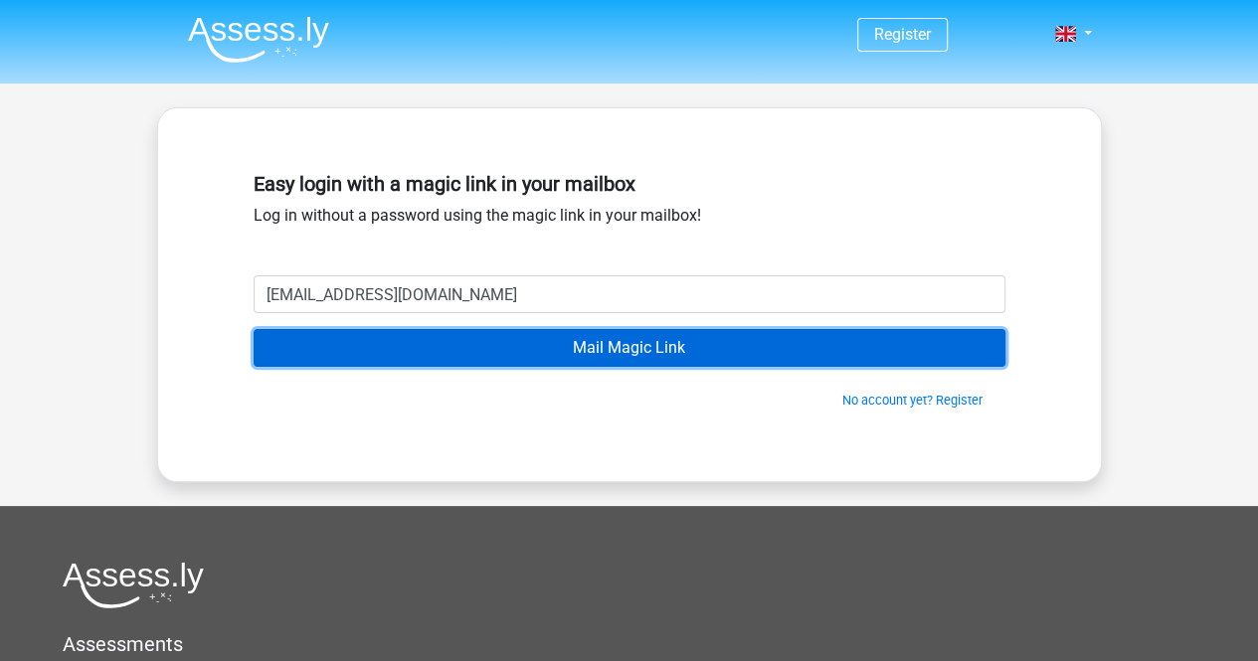
click at [507, 347] on input "Mail Magic Link" at bounding box center [630, 348] width 752 height 38
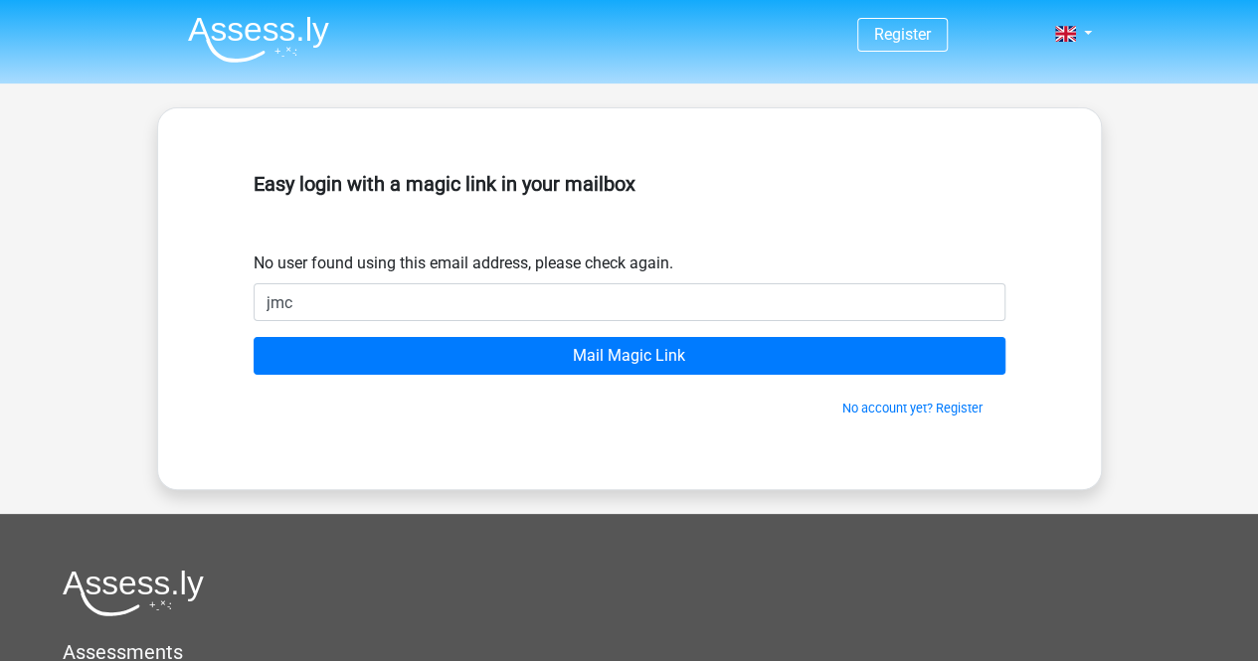
type input "[EMAIL_ADDRESS][DOMAIN_NAME]"
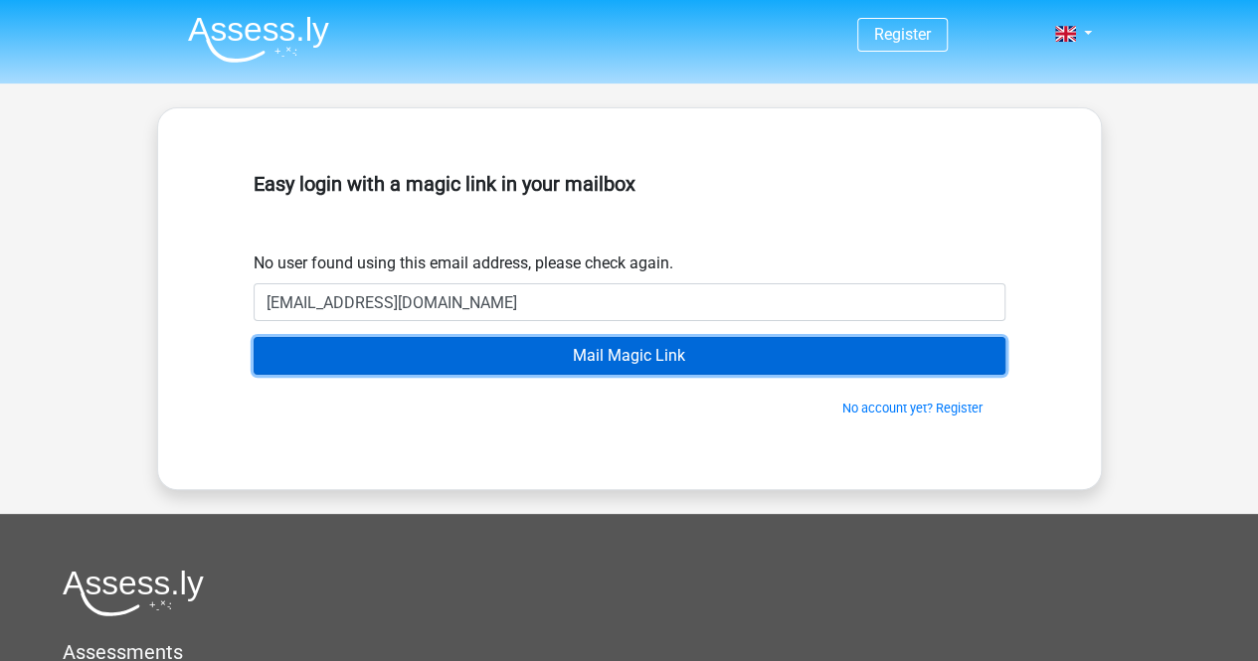
click at [459, 367] on input "Mail Magic Link" at bounding box center [630, 356] width 752 height 38
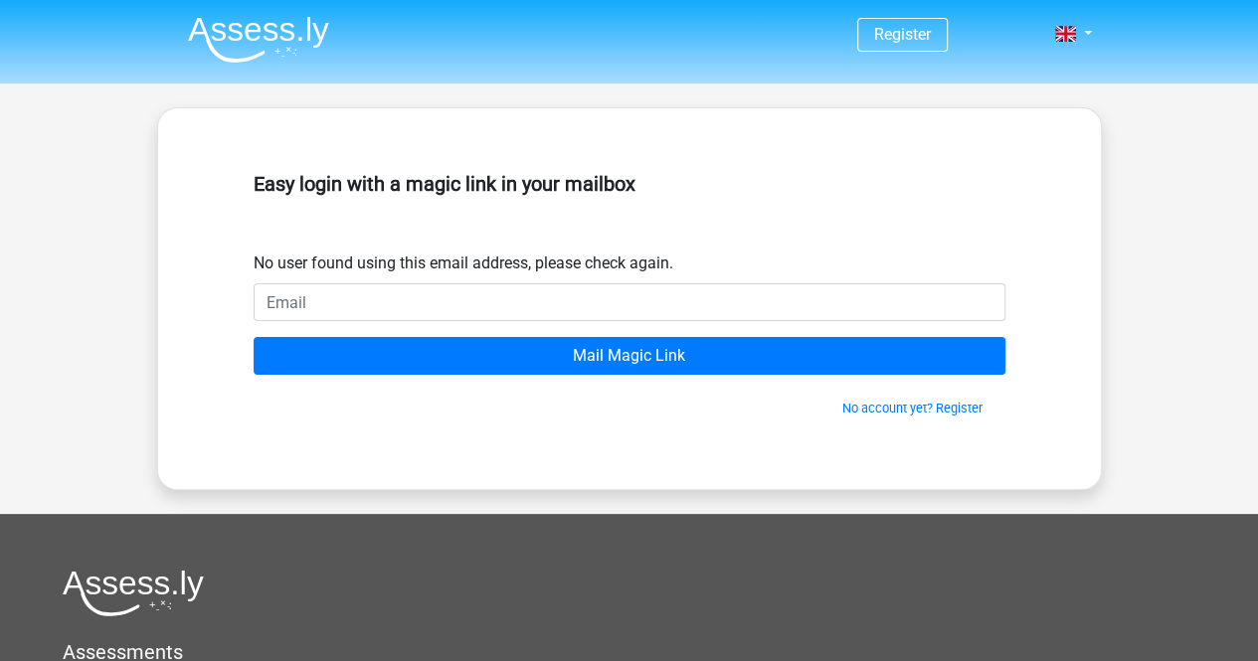
click at [701, 276] on form "No user found using this email address, please check again. Mail Magic Link No …" at bounding box center [630, 335] width 752 height 166
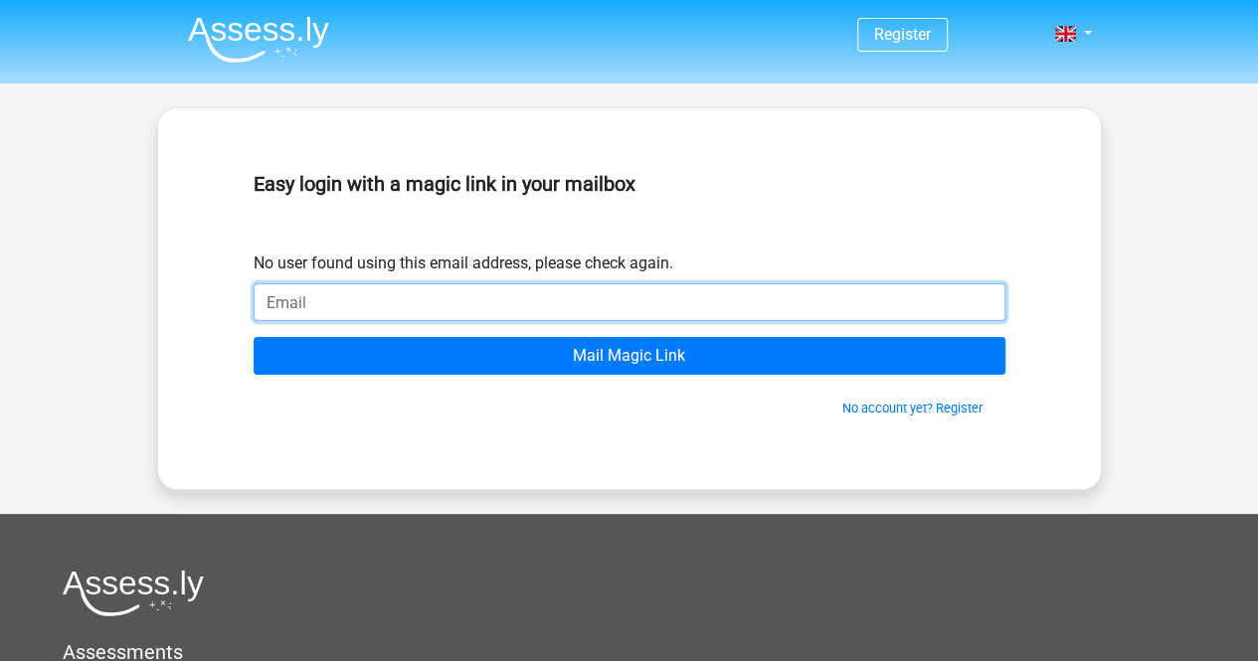
click at [745, 307] on input "email" at bounding box center [630, 302] width 752 height 38
type input "Jmcmaster16@gmail.com"
click at [254, 337] on input "Mail Magic Link" at bounding box center [630, 356] width 752 height 38
